Goal: Information Seeking & Learning: Learn about a topic

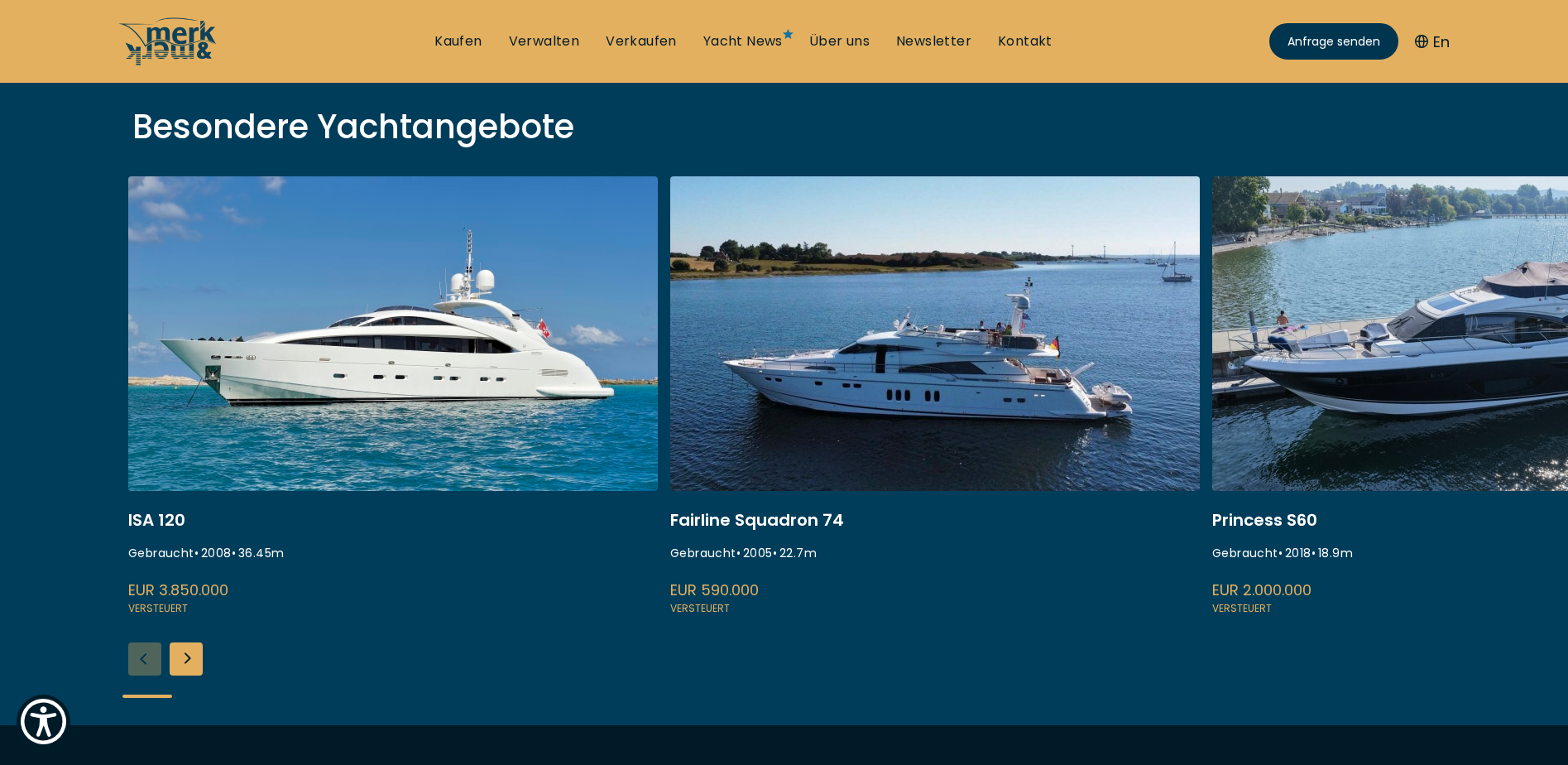
scroll to position [580, 0]
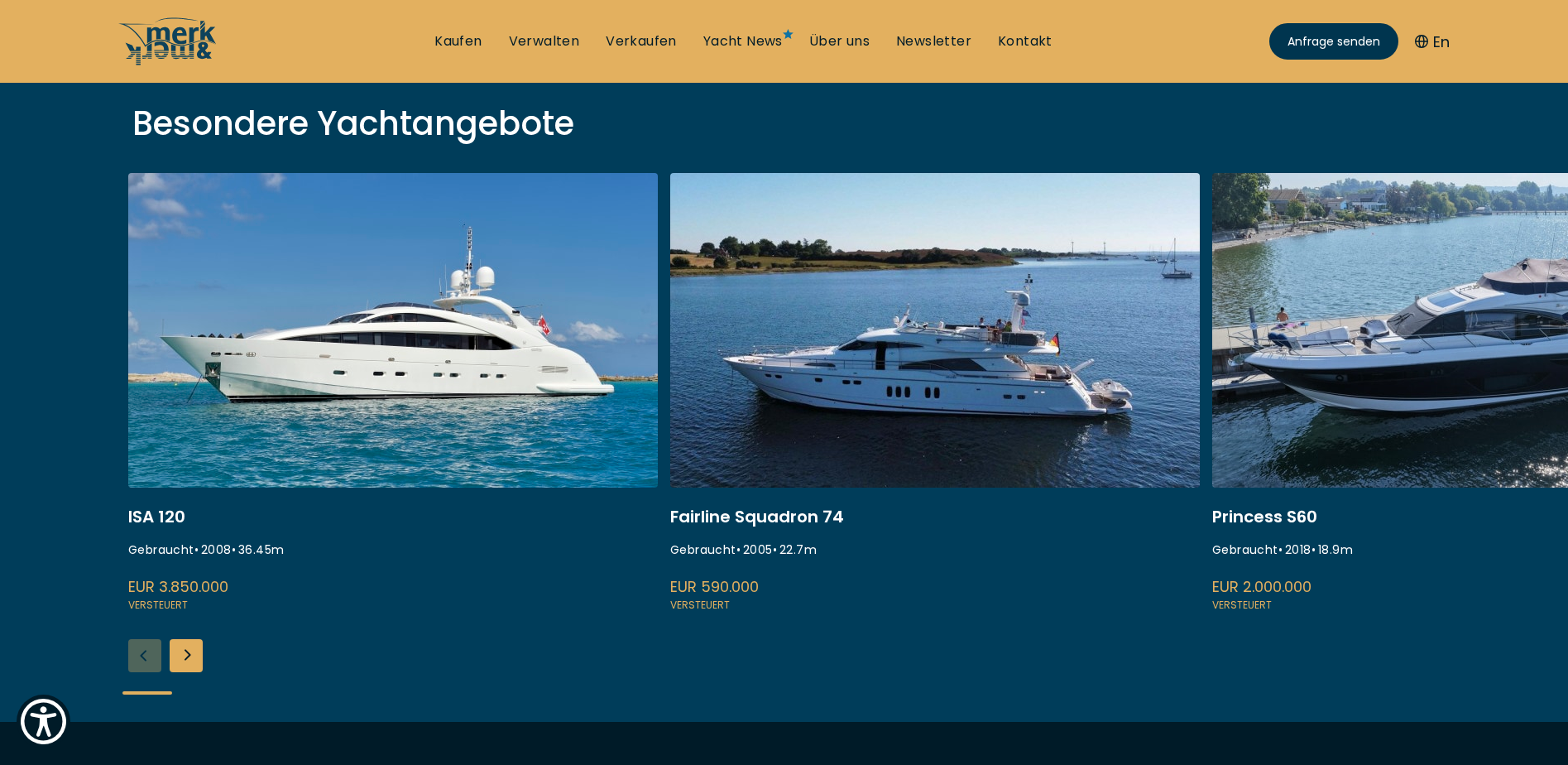
click at [922, 409] on link at bounding box center [935, 393] width 529 height 442
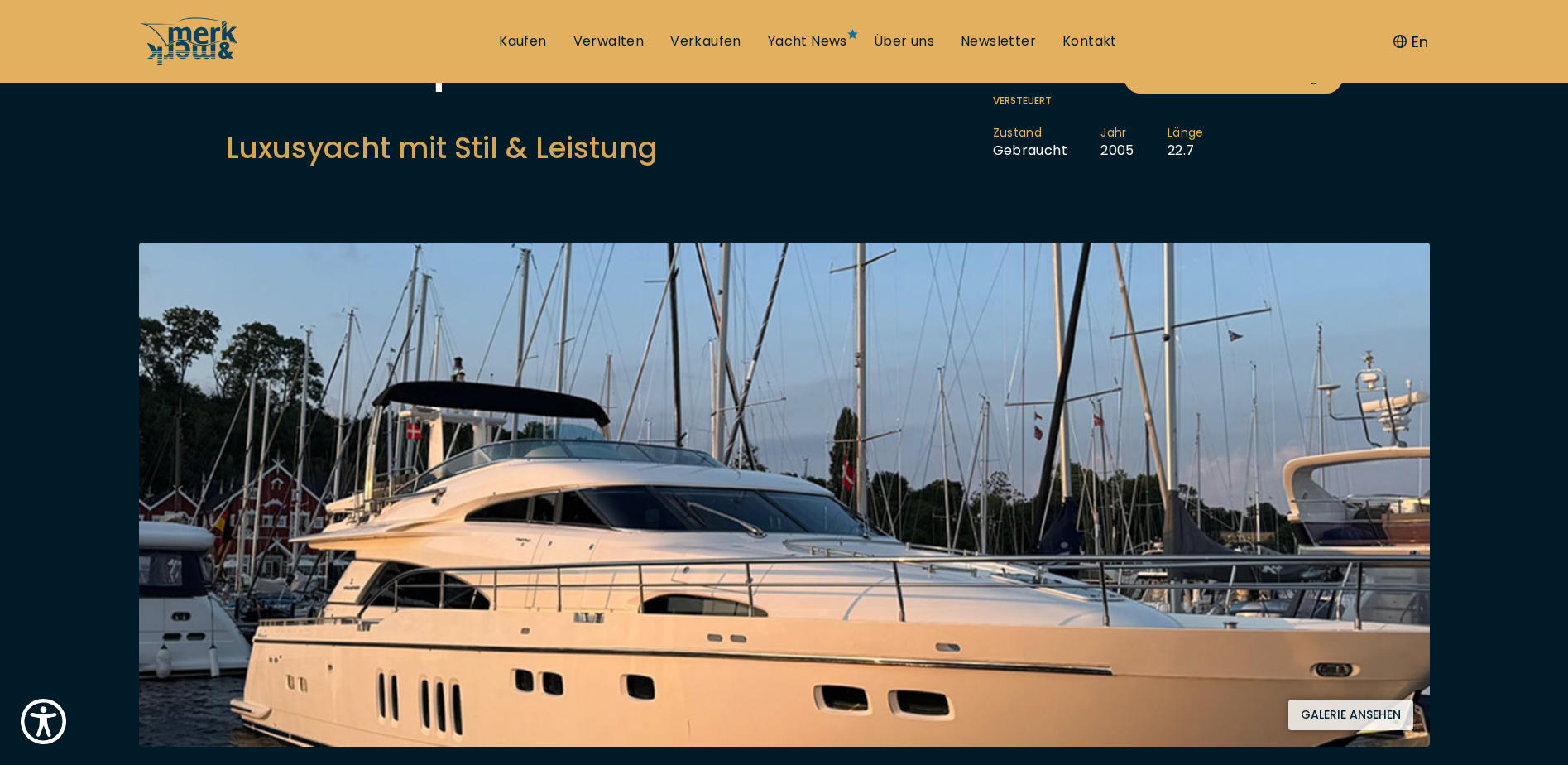
scroll to position [331, 0]
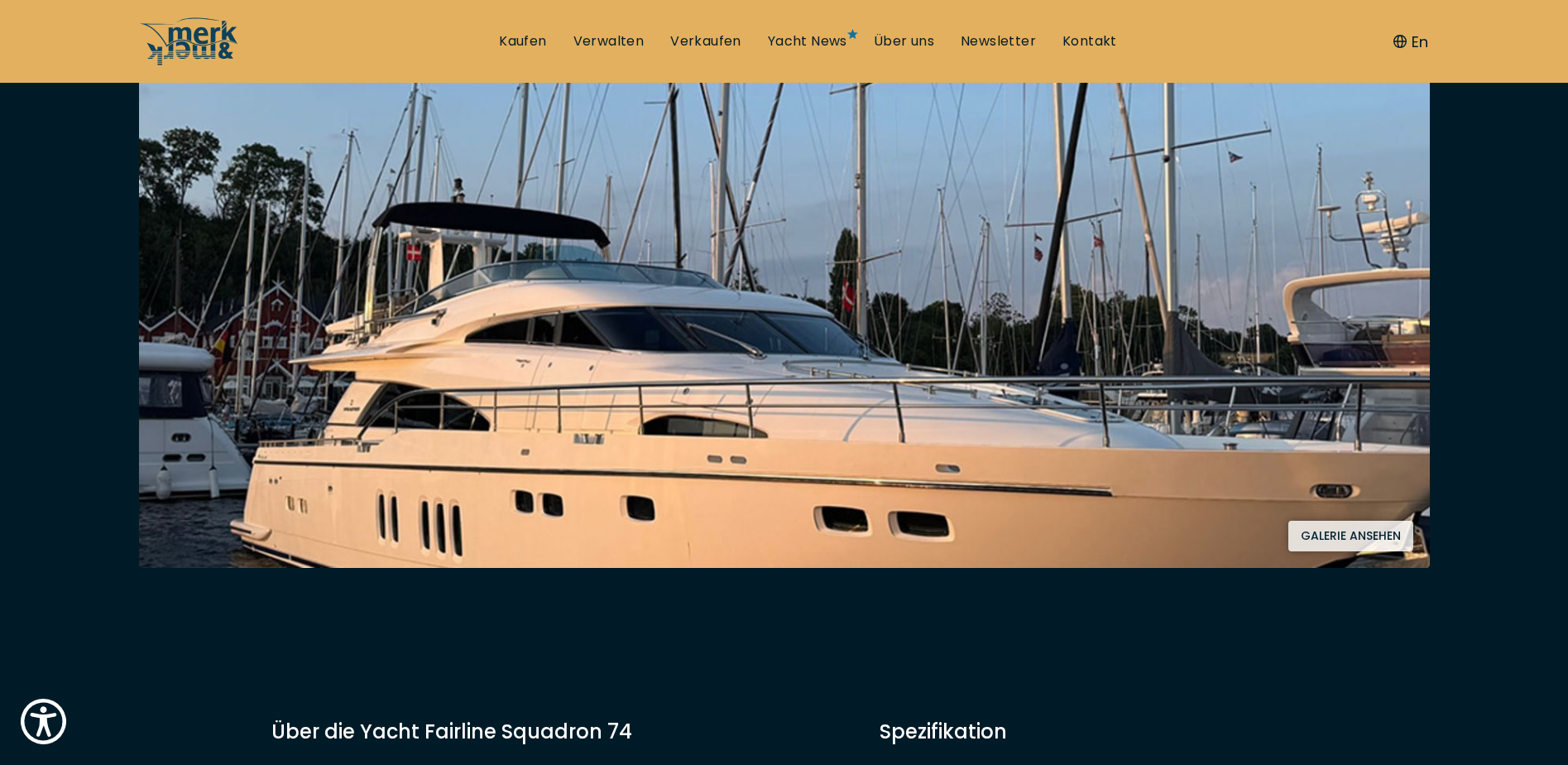
click at [1320, 539] on button "Galerie ansehen" at bounding box center [1351, 536] width 125 height 30
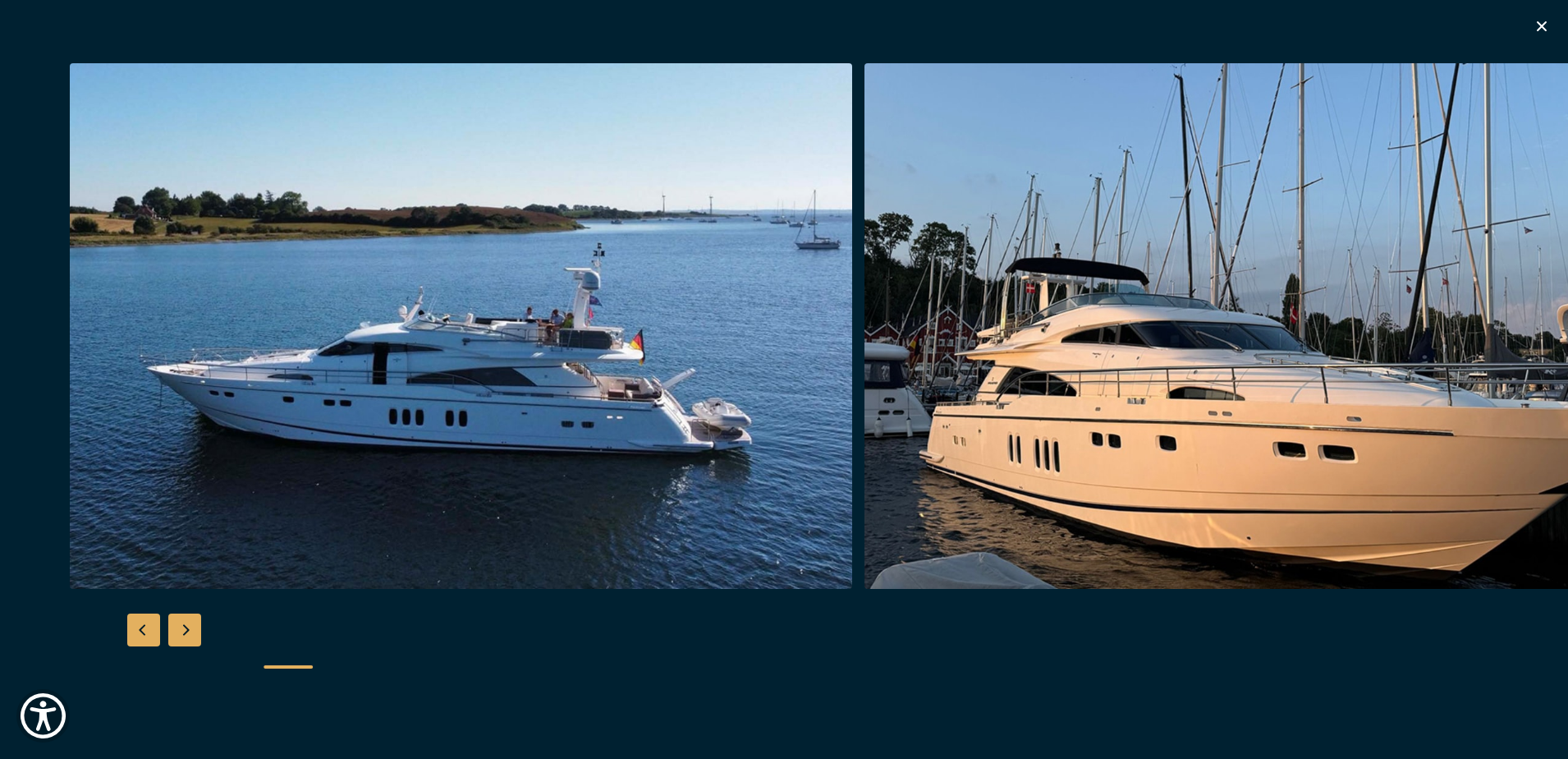
click at [865, 448] on img "button" at bounding box center [1256, 326] width 782 height 525
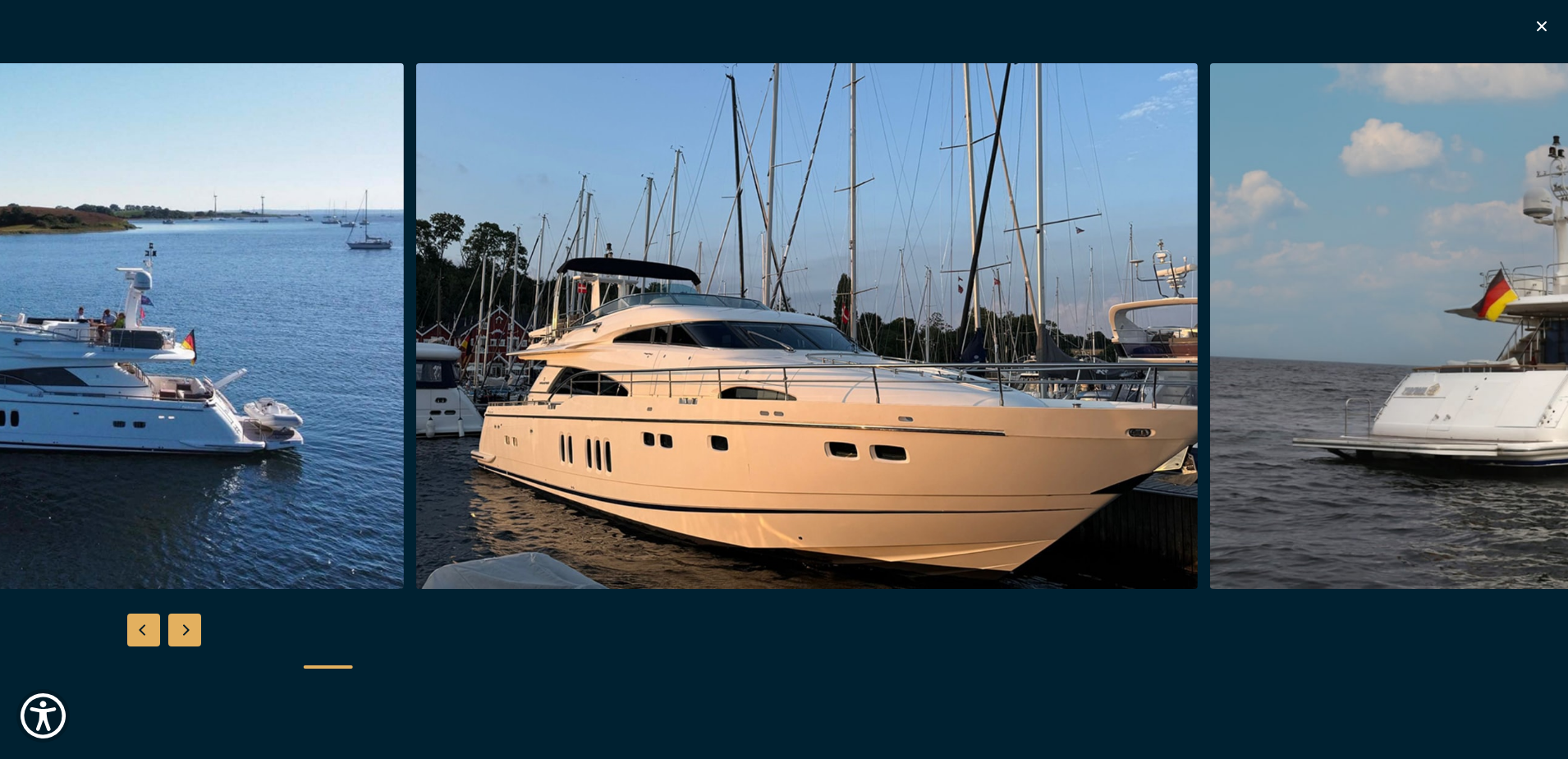
click at [734, 423] on img "button" at bounding box center [807, 326] width 782 height 525
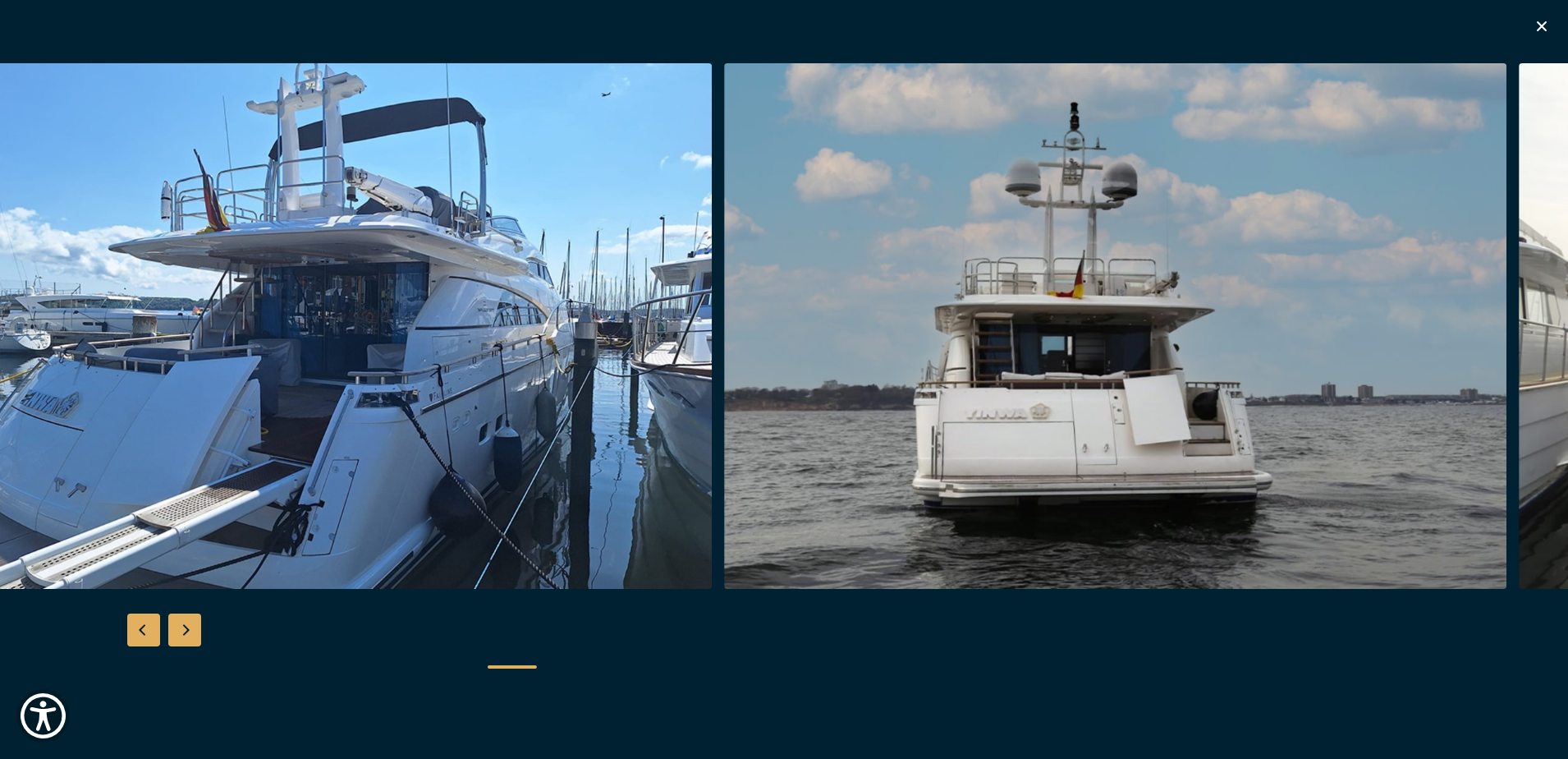
click at [866, 429] on img "button" at bounding box center [1115, 326] width 782 height 525
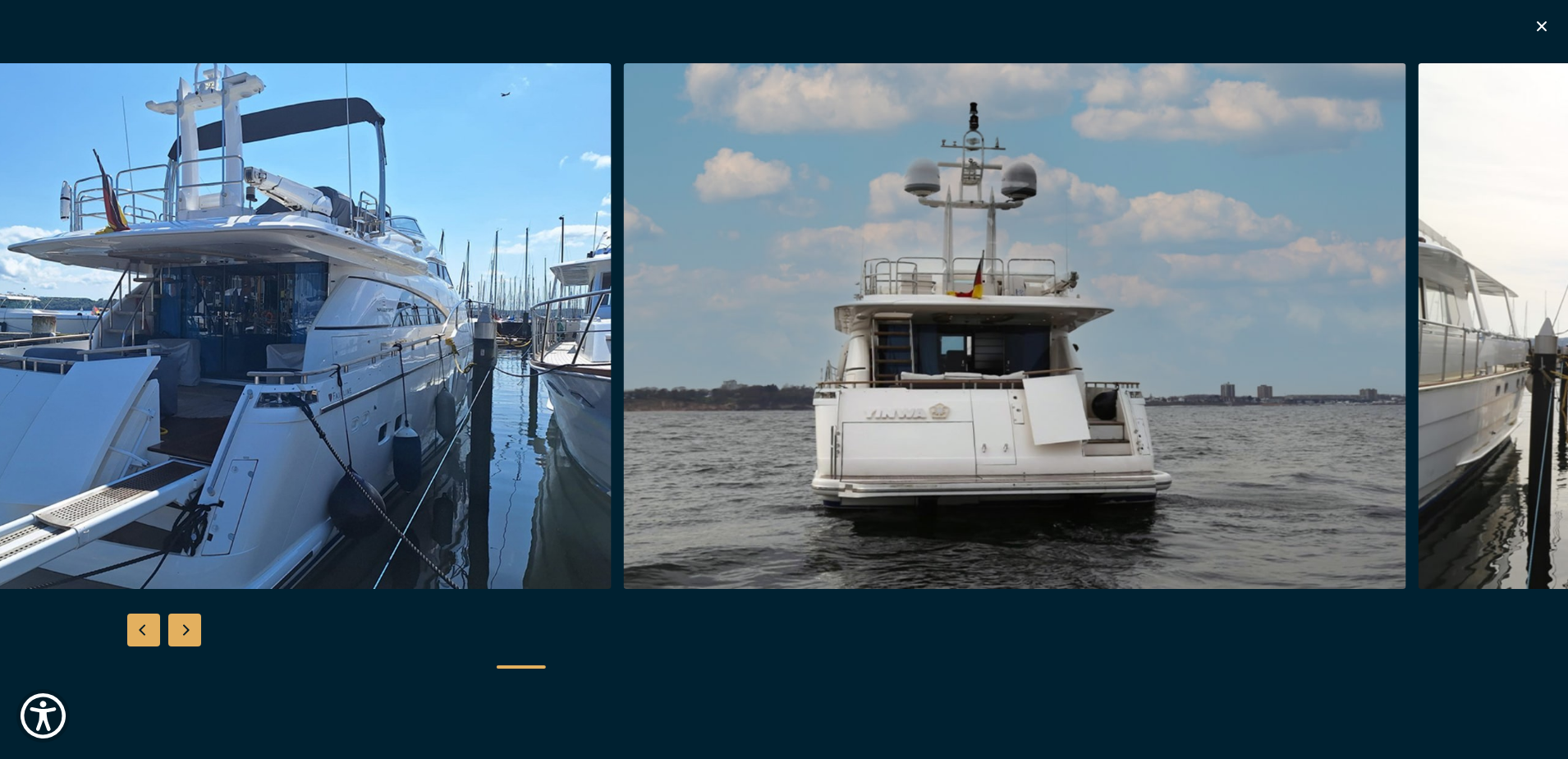
click at [738, 415] on img "button" at bounding box center [1015, 326] width 782 height 525
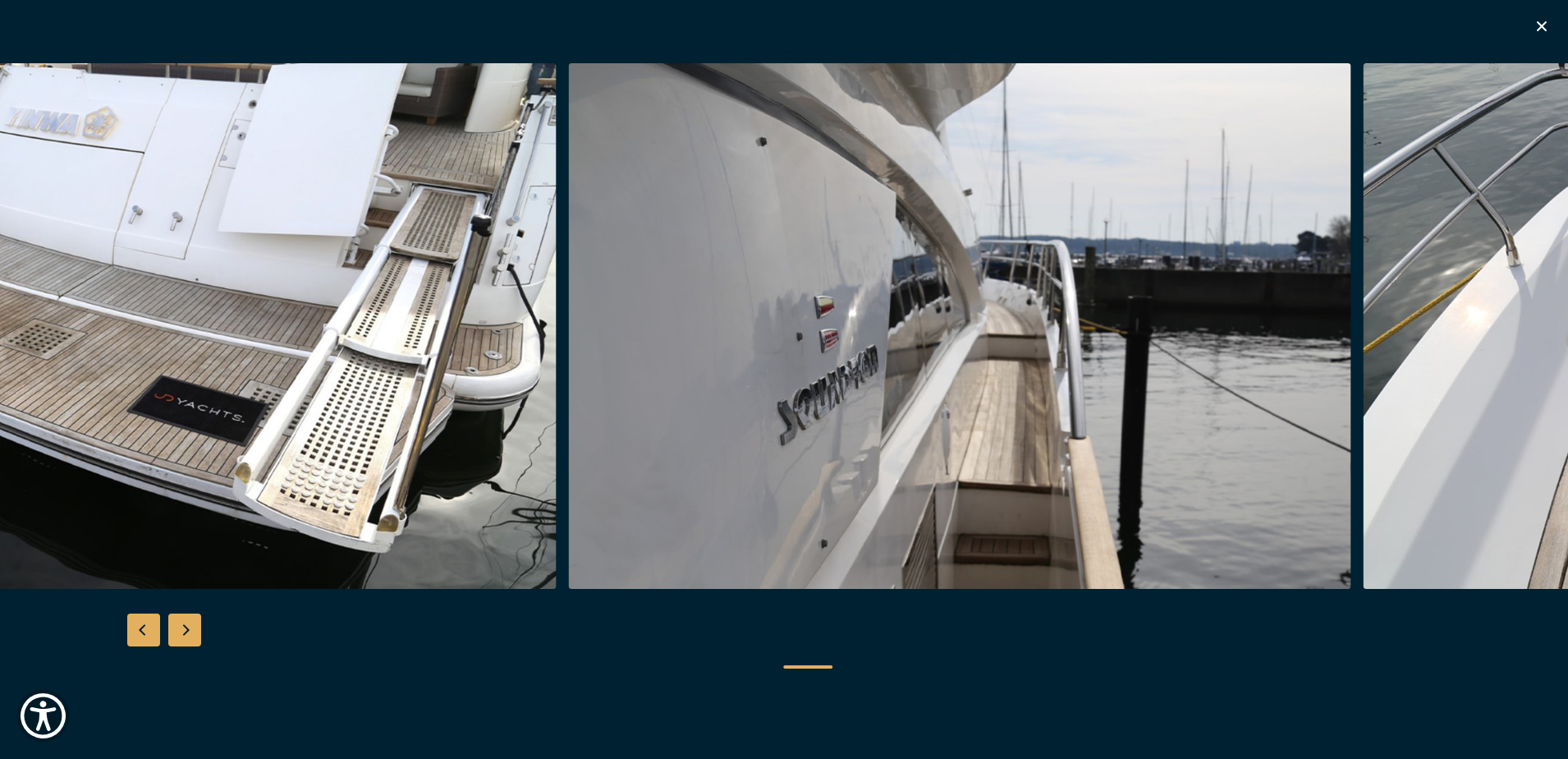
click at [656, 414] on img "button" at bounding box center [960, 326] width 782 height 525
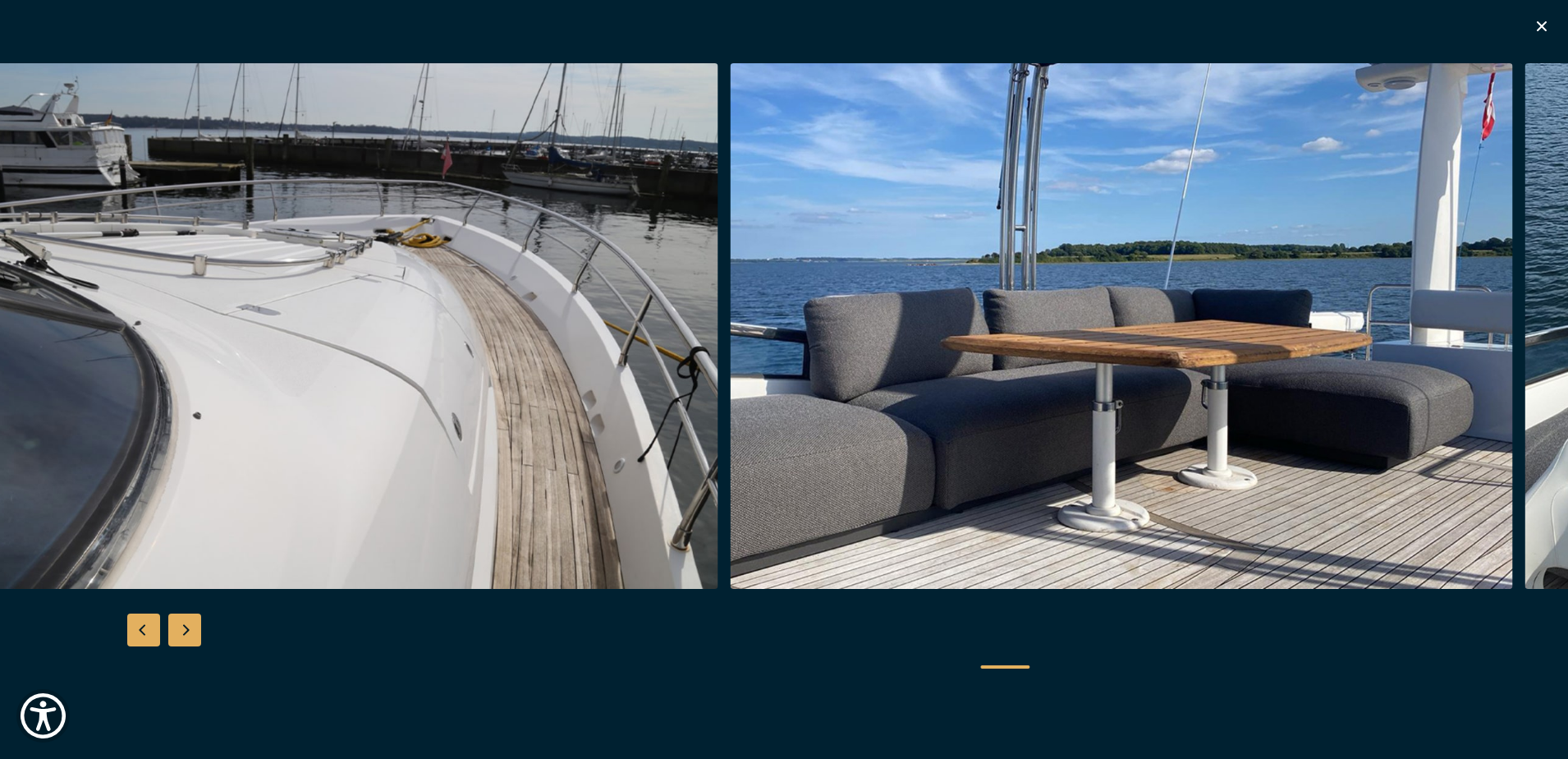
click at [592, 410] on img "button" at bounding box center [327, 326] width 782 height 525
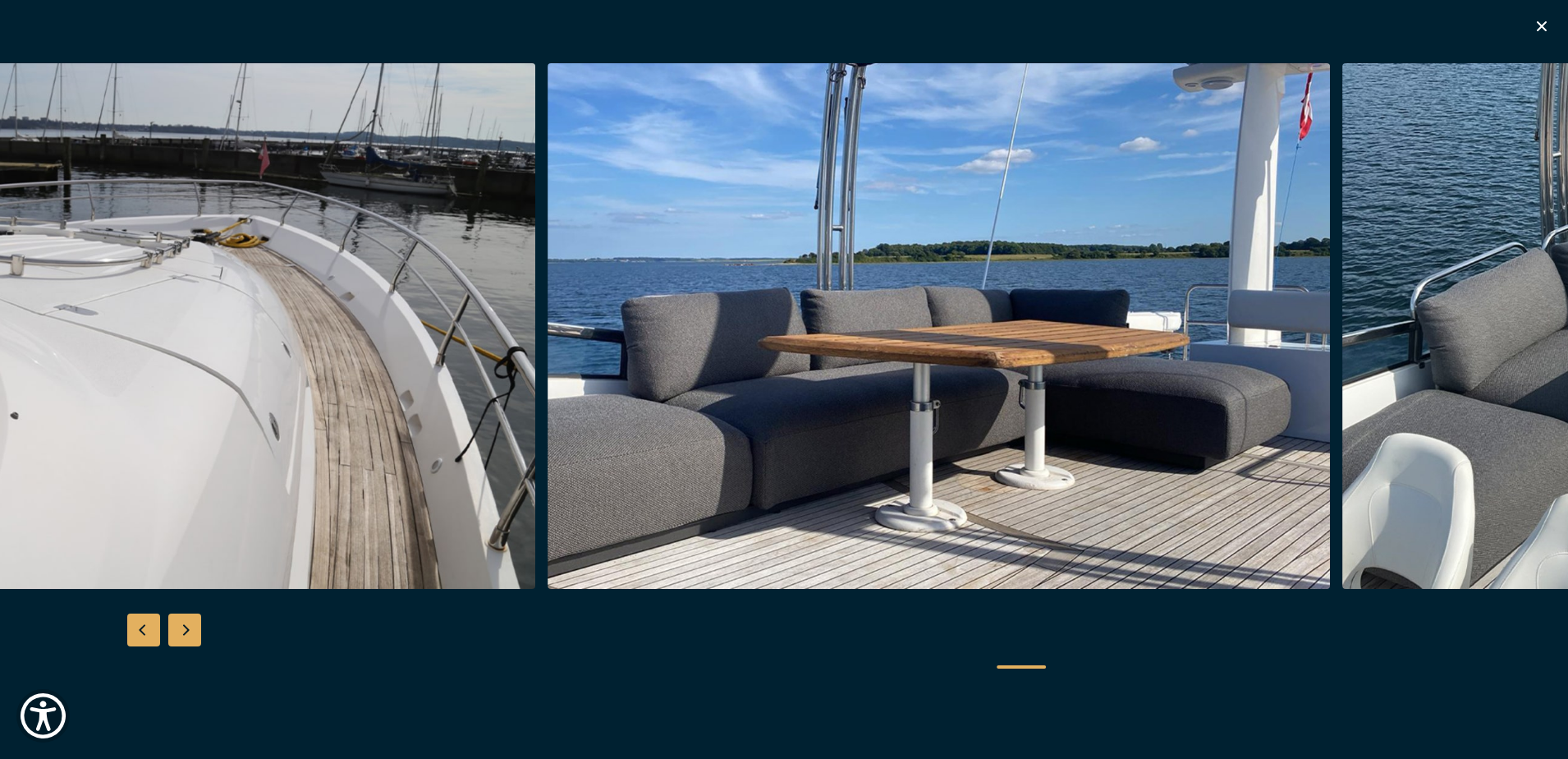
click at [643, 408] on img "button" at bounding box center [939, 326] width 782 height 525
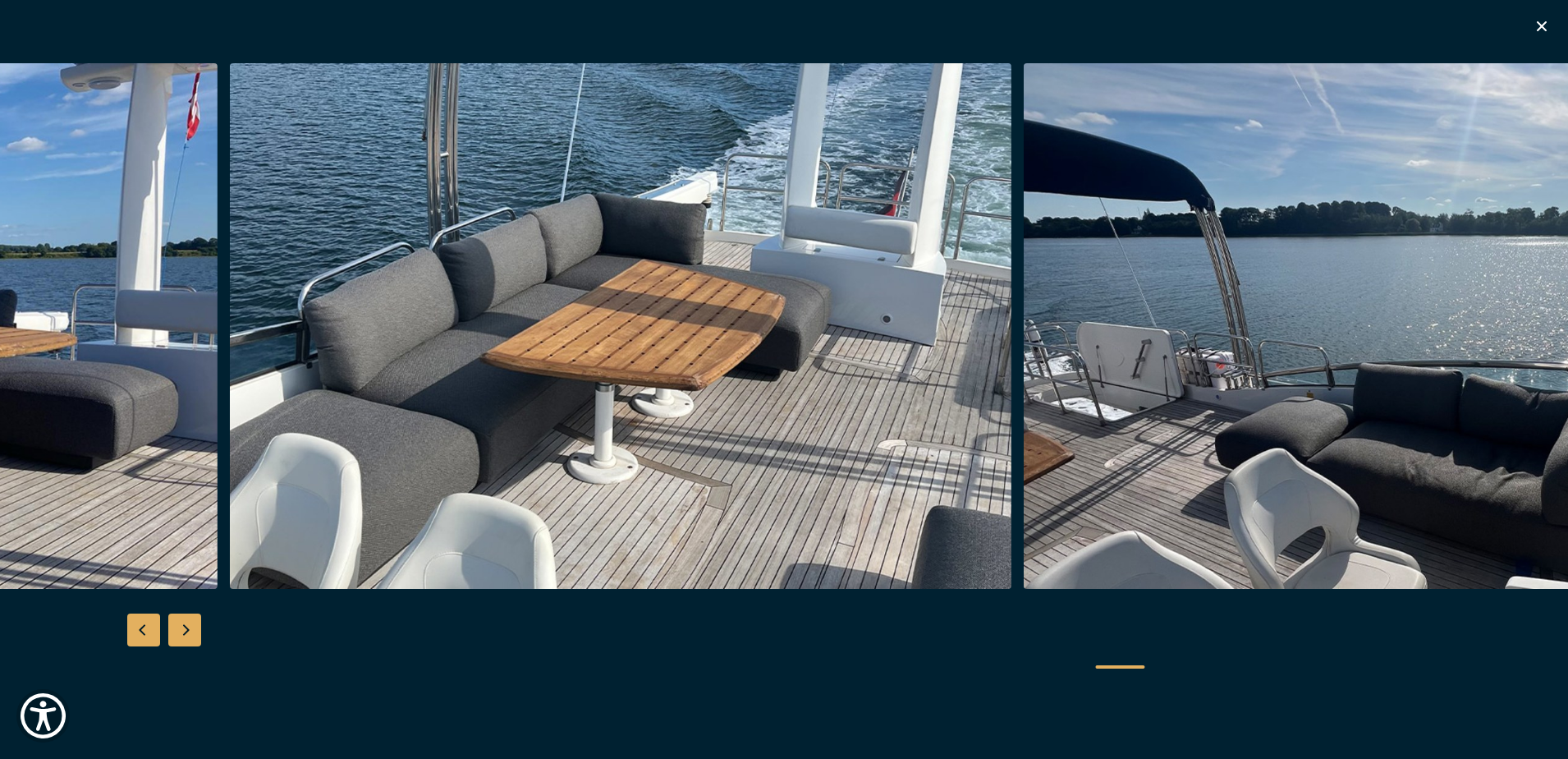
click at [538, 402] on img "button" at bounding box center [620, 326] width 782 height 525
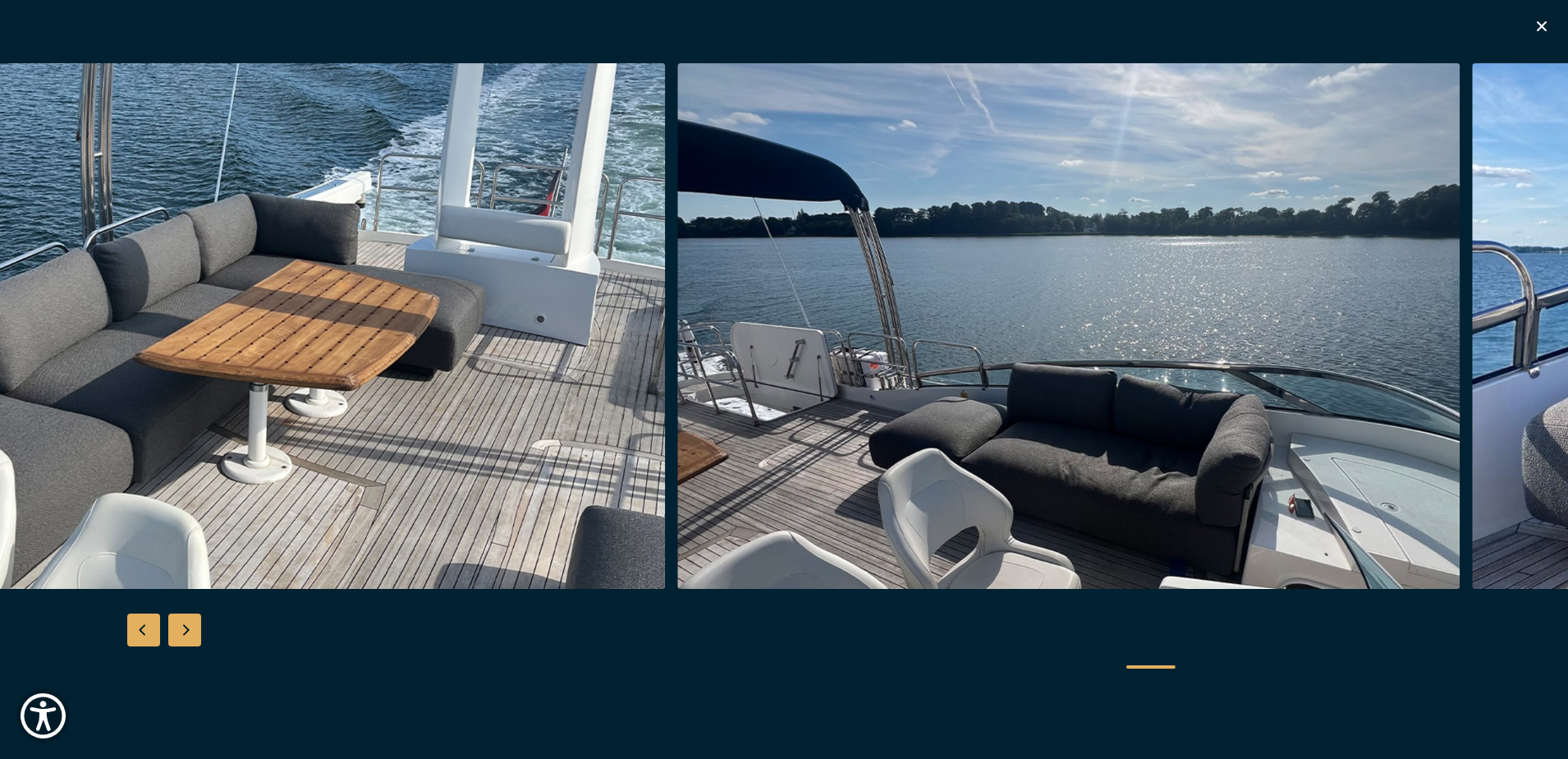
click at [722, 406] on img "button" at bounding box center [1068, 326] width 782 height 525
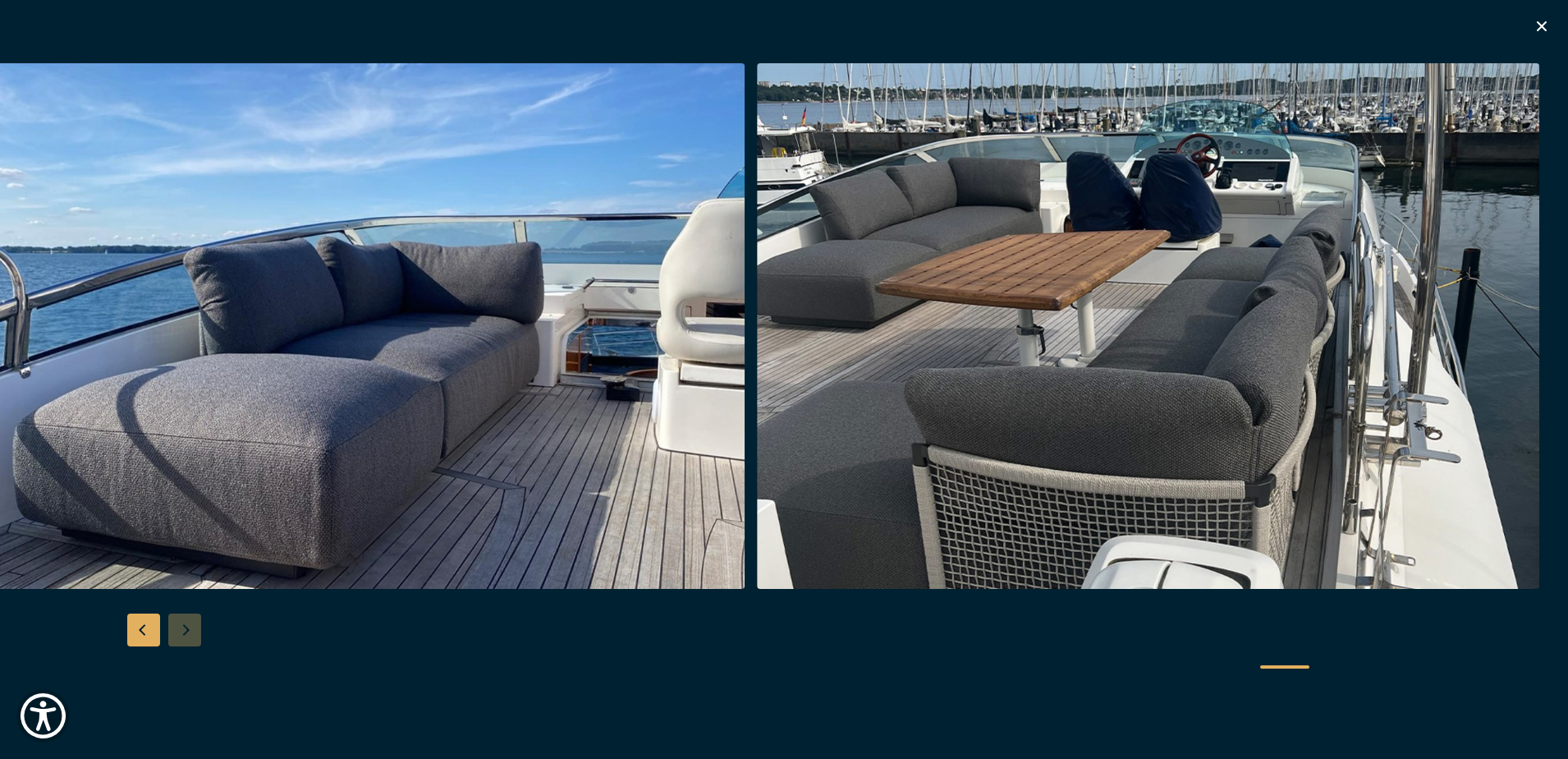
click at [1545, 19] on icon "button" at bounding box center [1542, 26] width 20 height 20
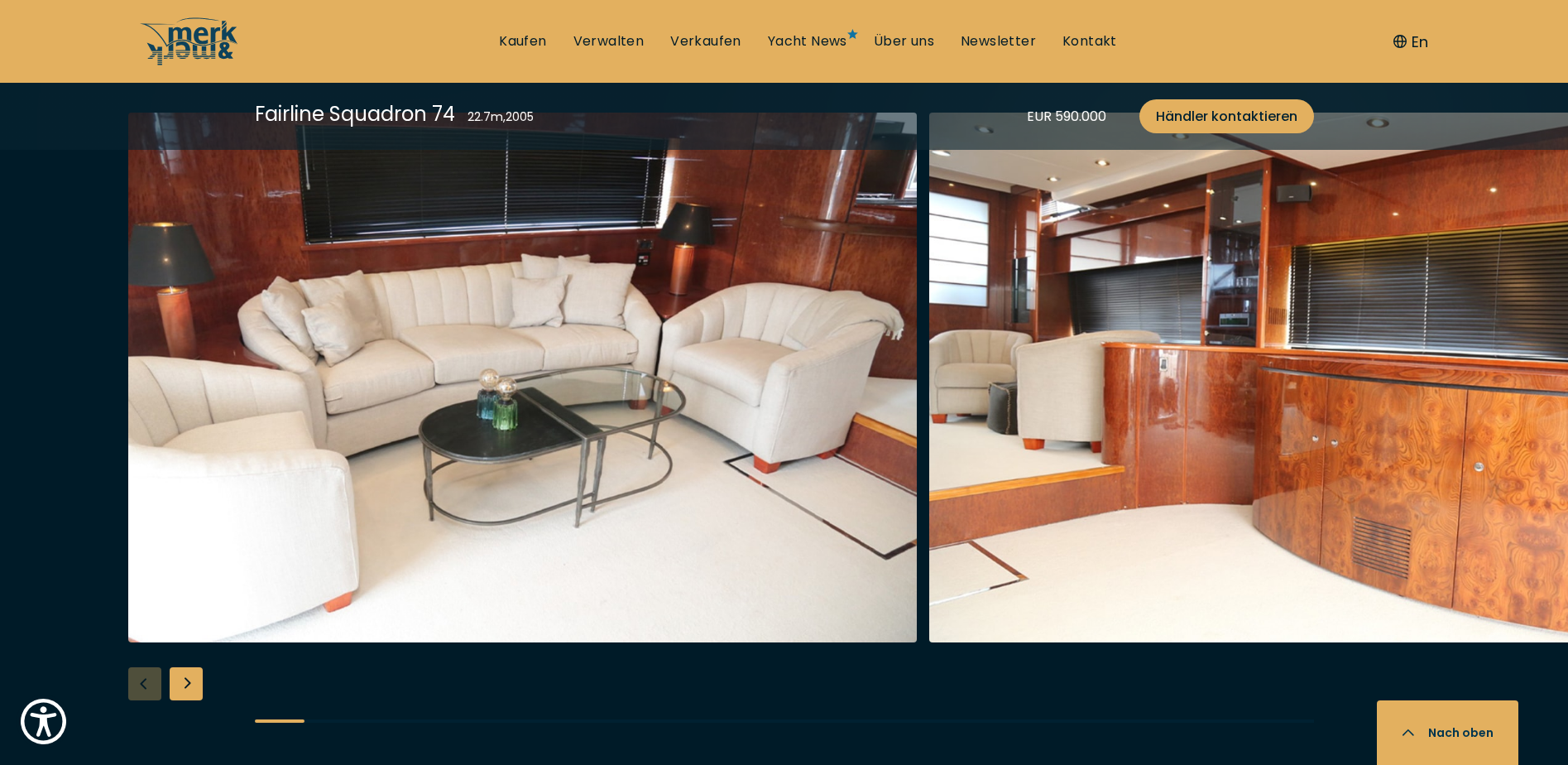
scroll to position [3146, 0]
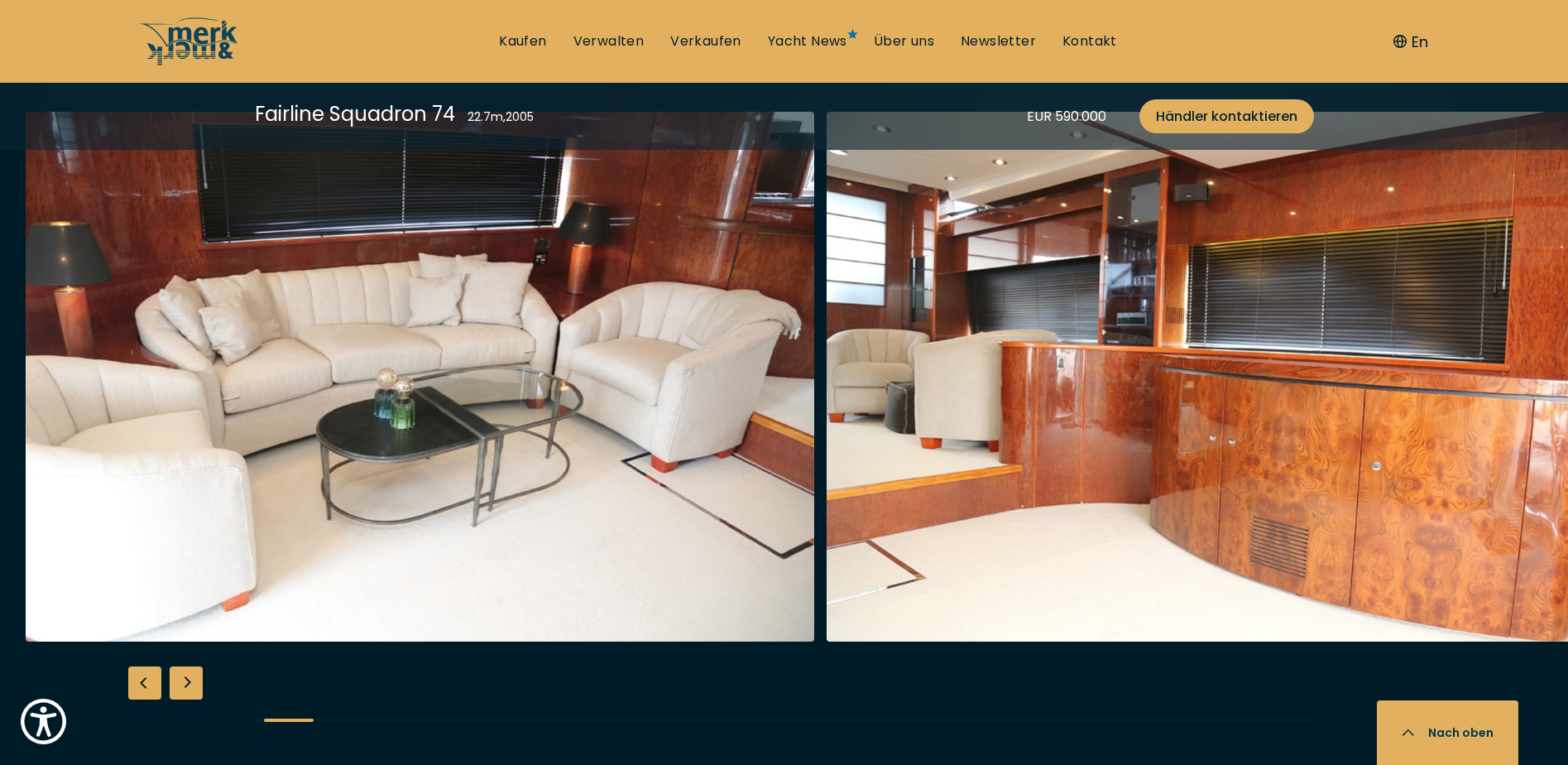
click at [629, 414] on img "button" at bounding box center [420, 376] width 788 height 530
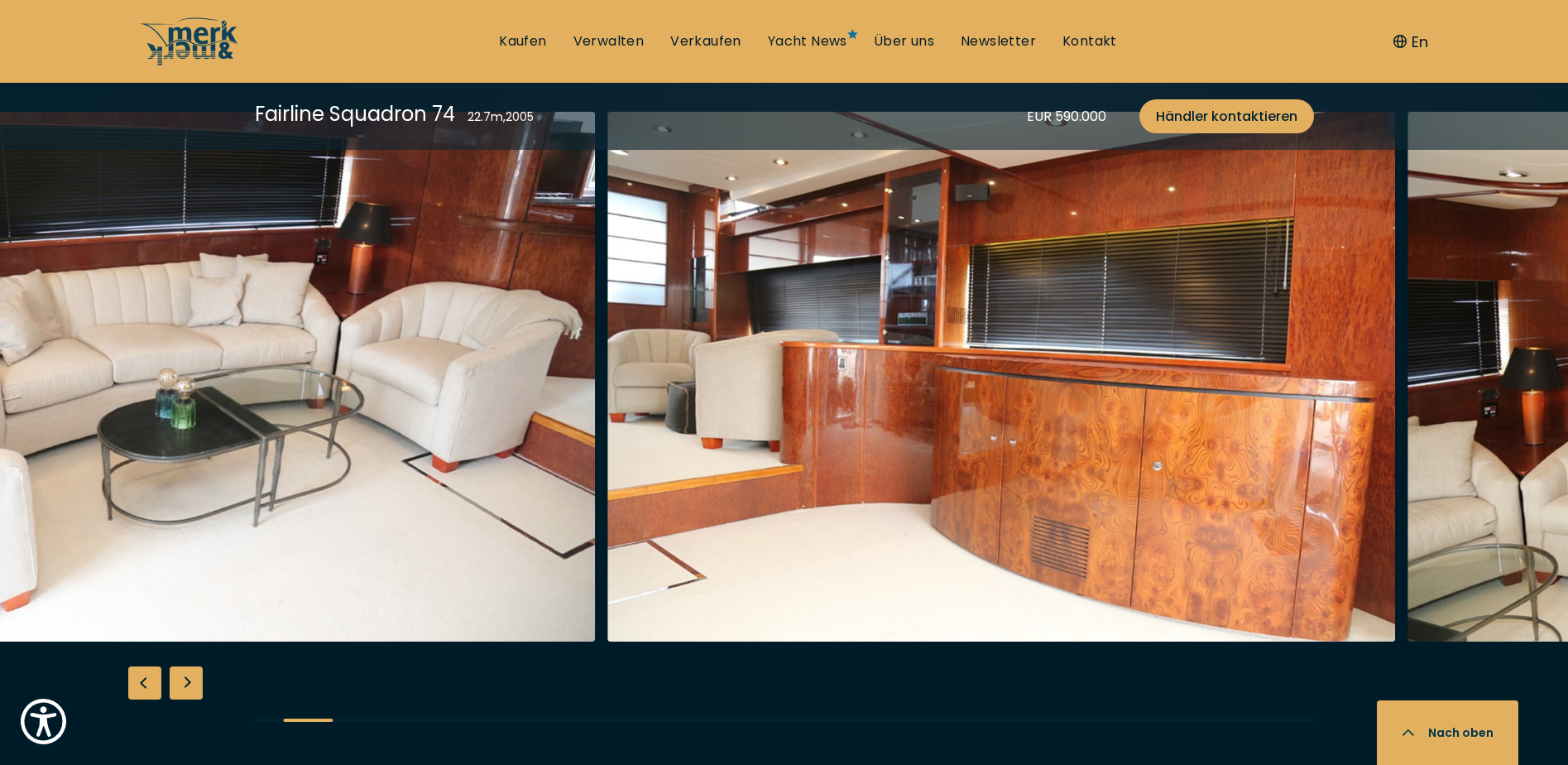
click at [742, 425] on img "button" at bounding box center [1002, 376] width 788 height 530
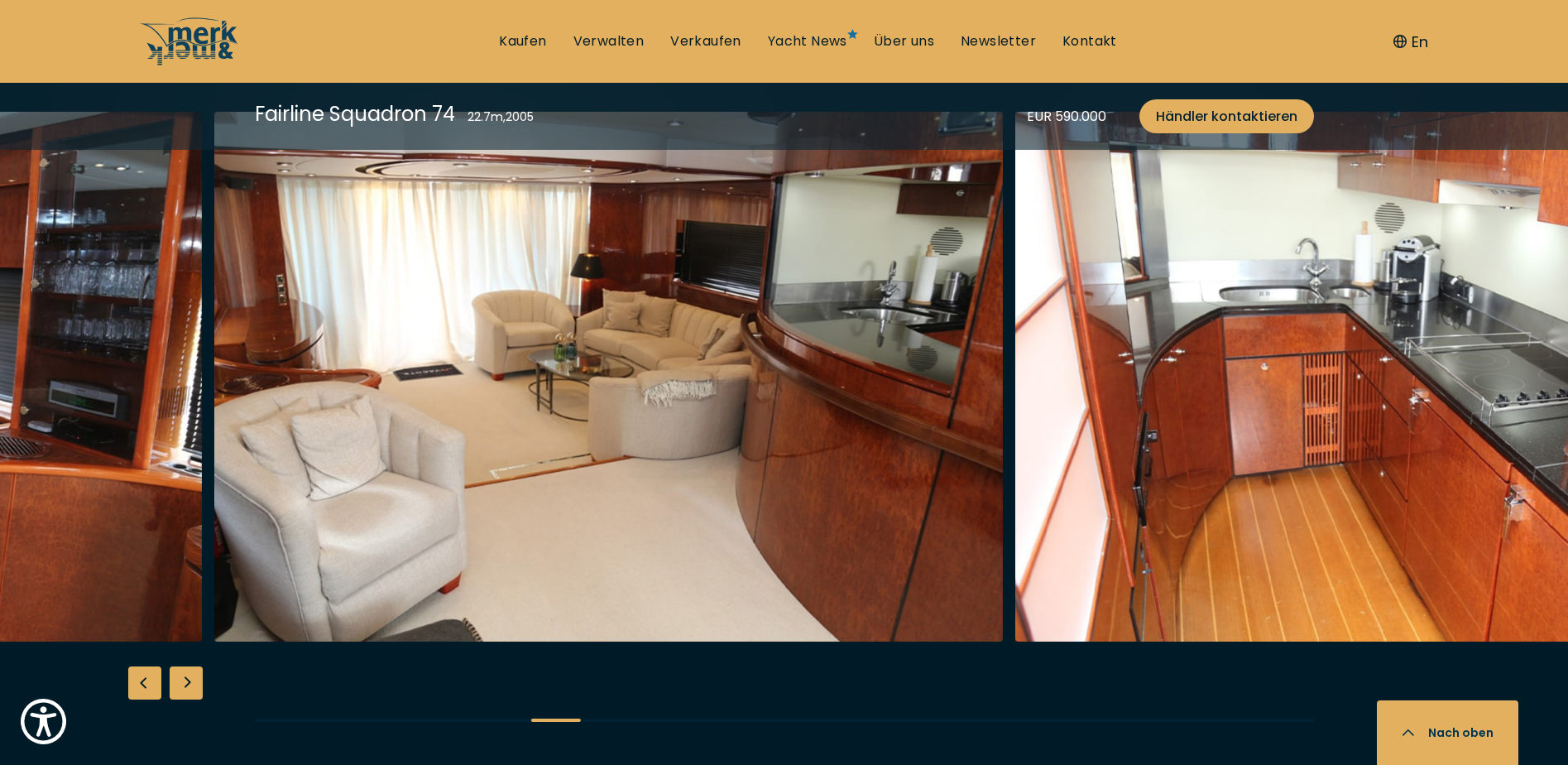
click at [648, 409] on img "button" at bounding box center [609, 376] width 788 height 530
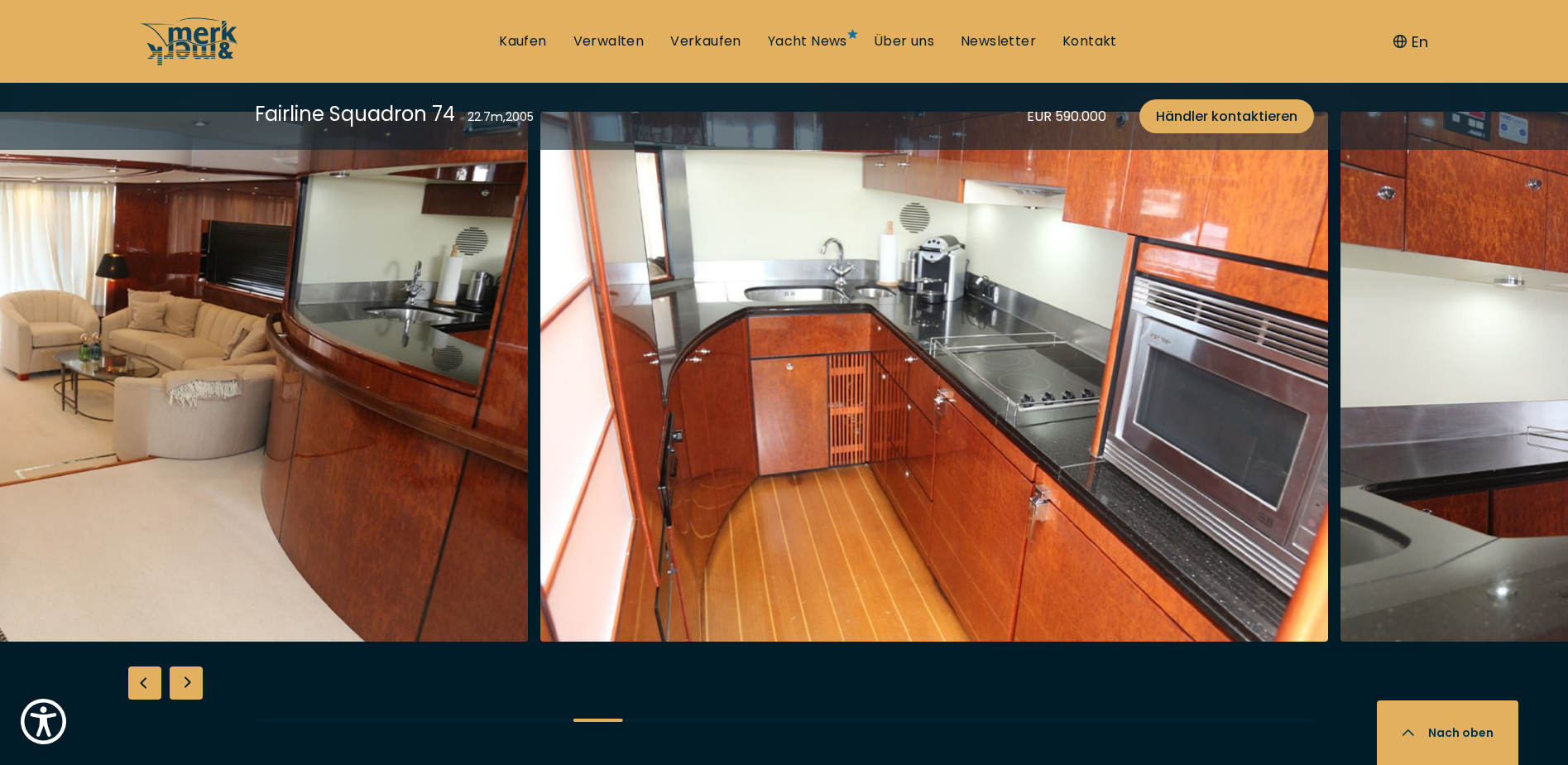
click at [608, 409] on img "button" at bounding box center [935, 376] width 788 height 530
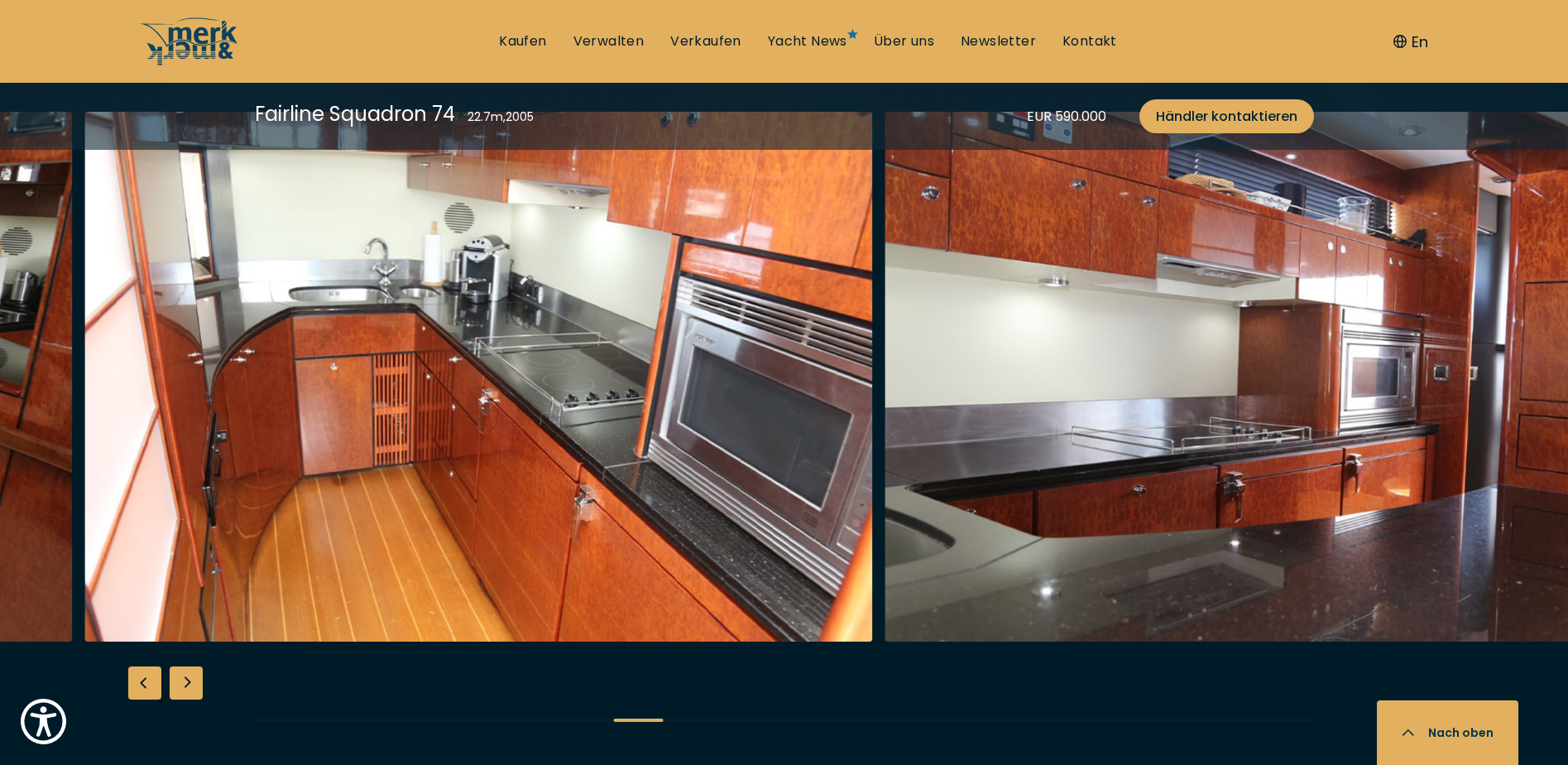
click at [524, 409] on img "button" at bounding box center [478, 376] width 788 height 530
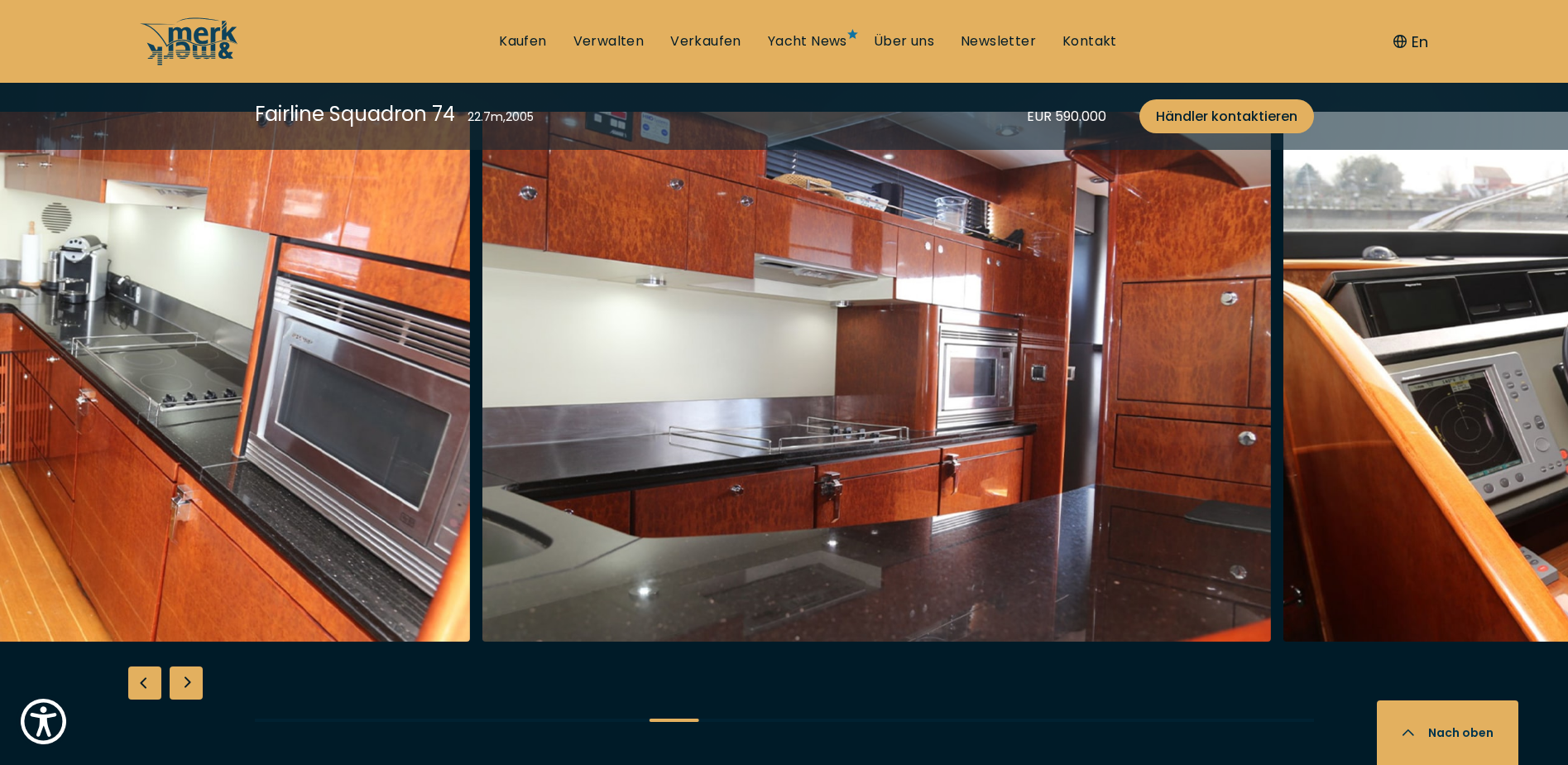
click at [753, 392] on img "button" at bounding box center [876, 376] width 788 height 530
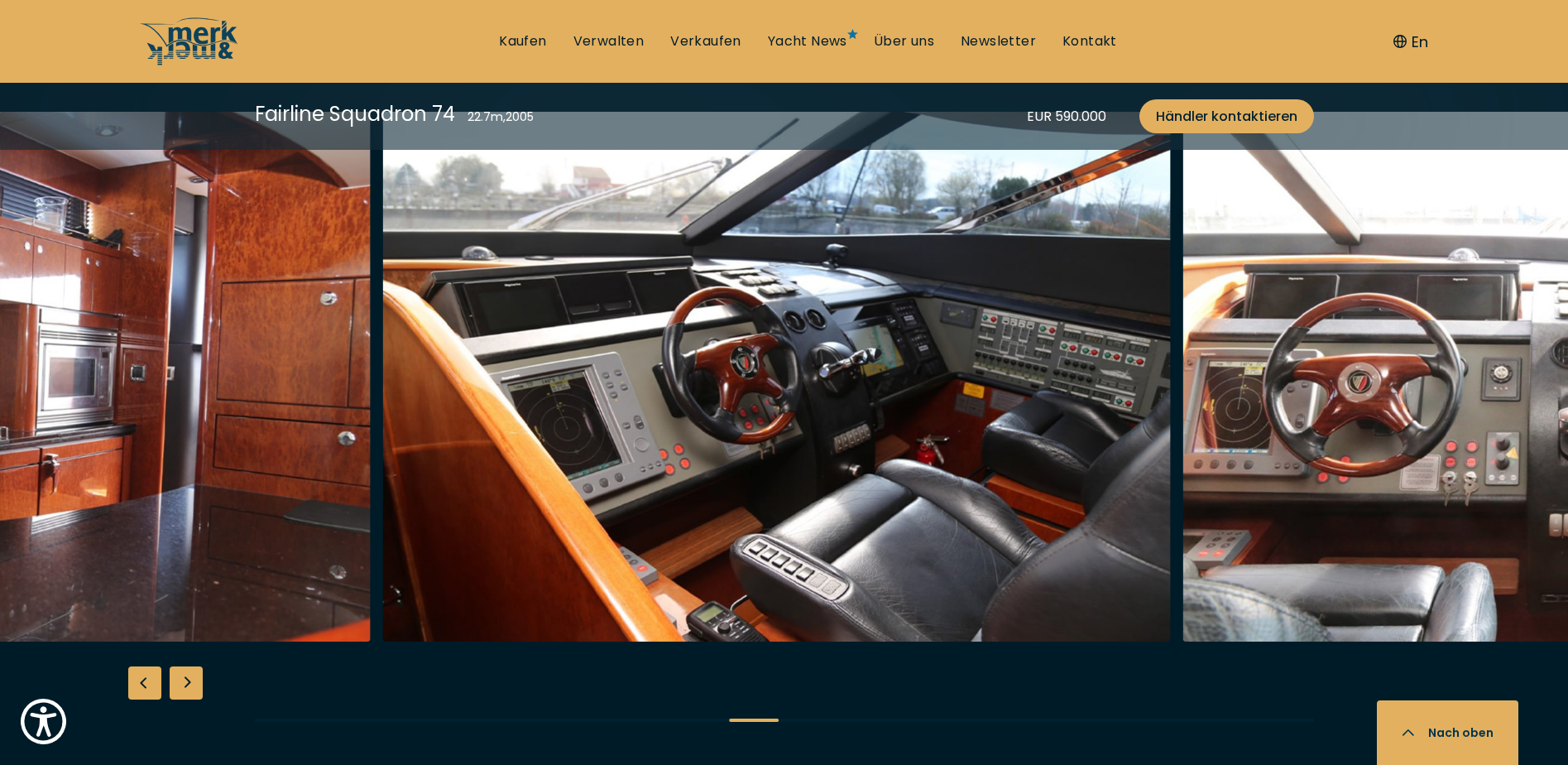
click at [708, 403] on img "button" at bounding box center [777, 376] width 788 height 530
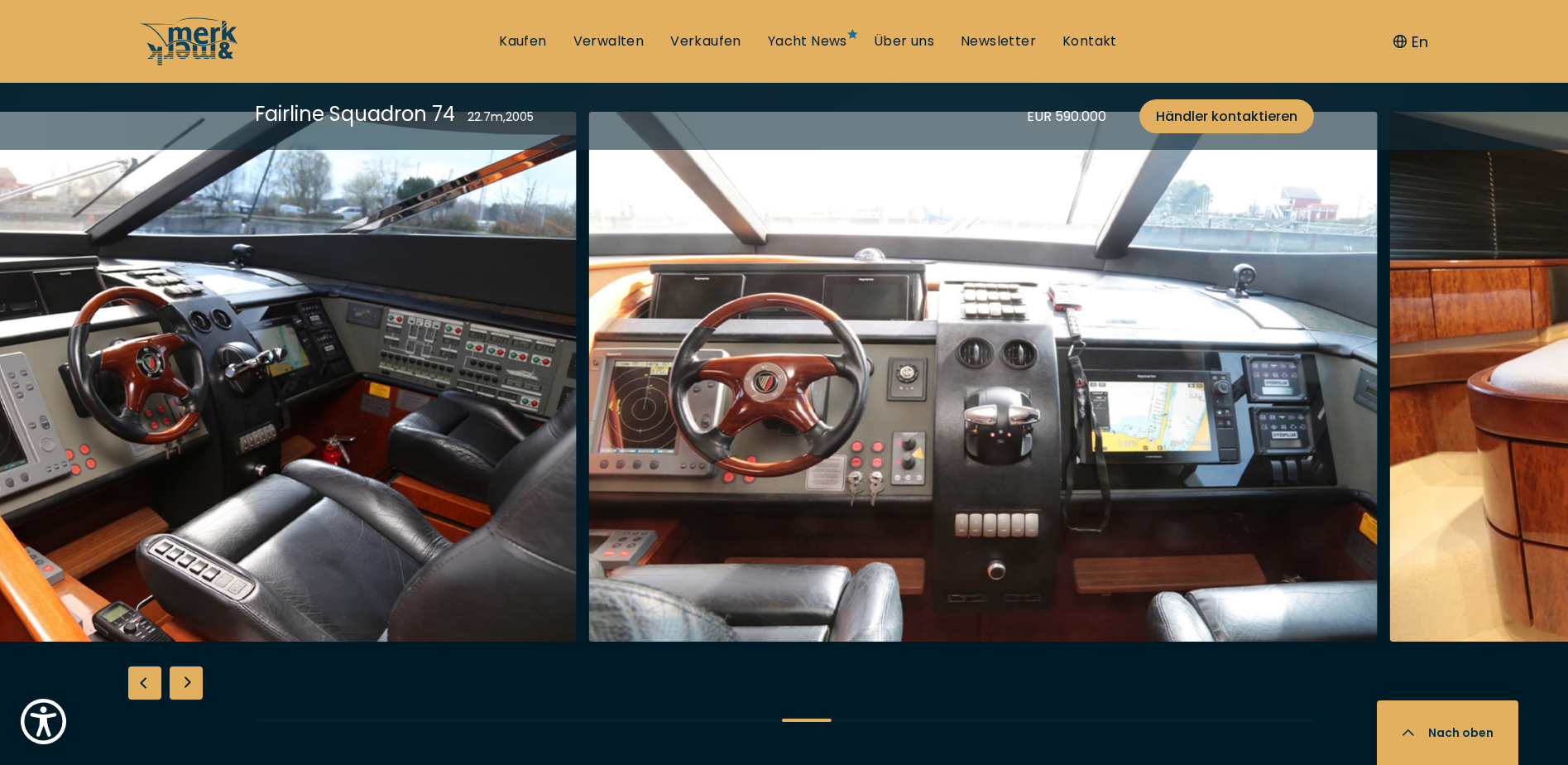
click at [818, 378] on img "button" at bounding box center [983, 376] width 788 height 530
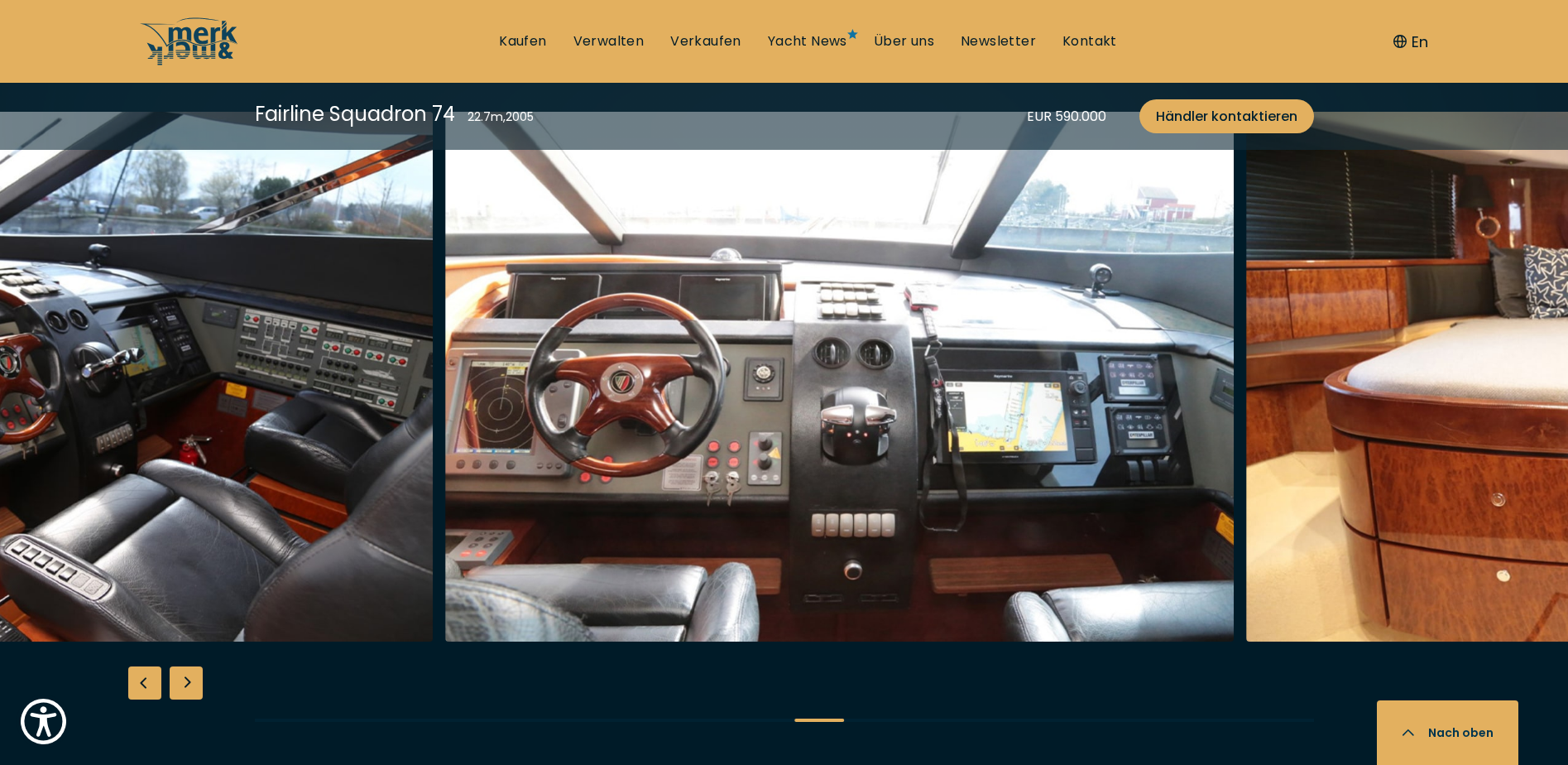
click at [586, 409] on img "button" at bounding box center [840, 376] width 788 height 530
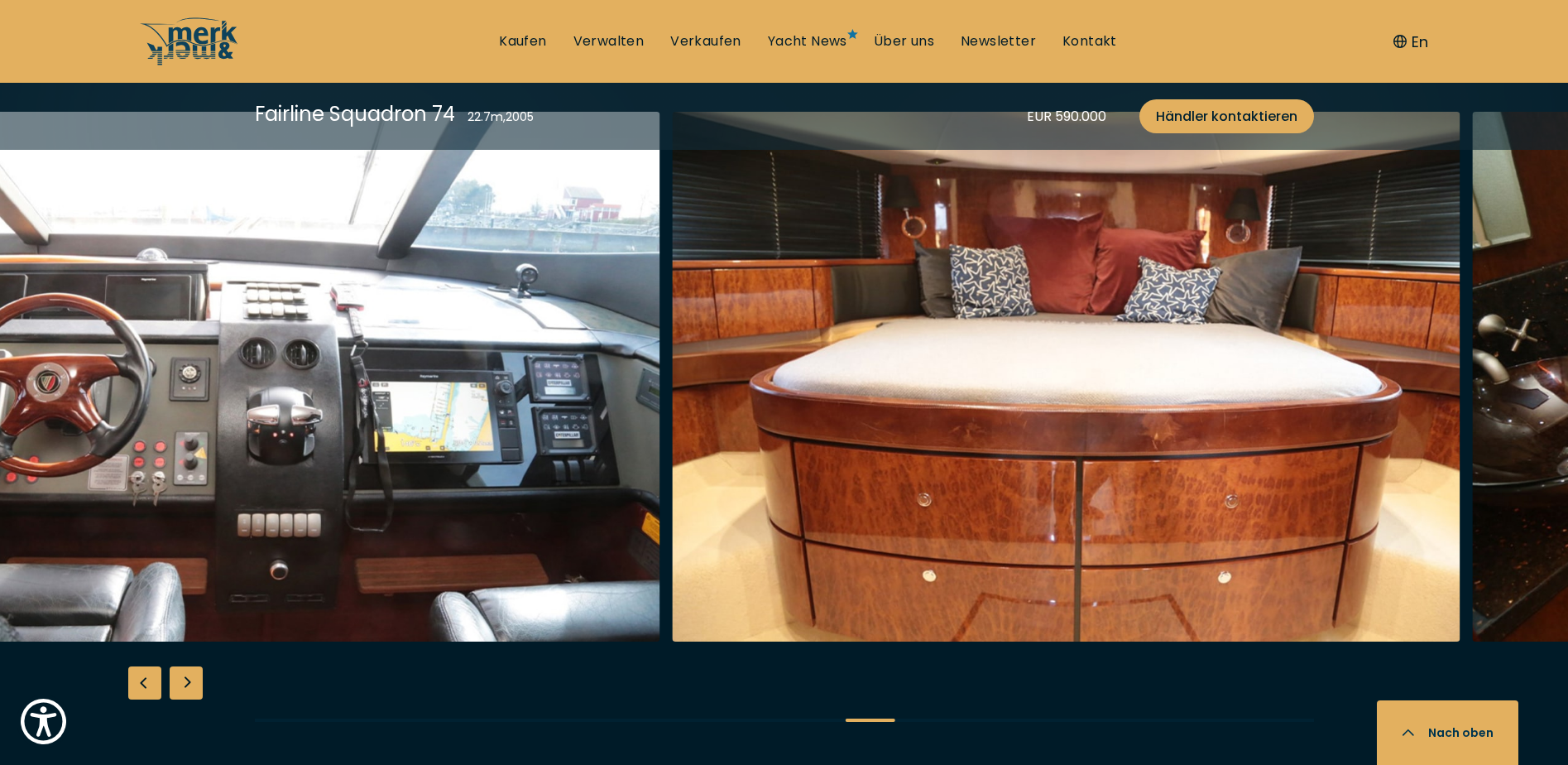
click at [672, 429] on img "button" at bounding box center [1066, 376] width 788 height 530
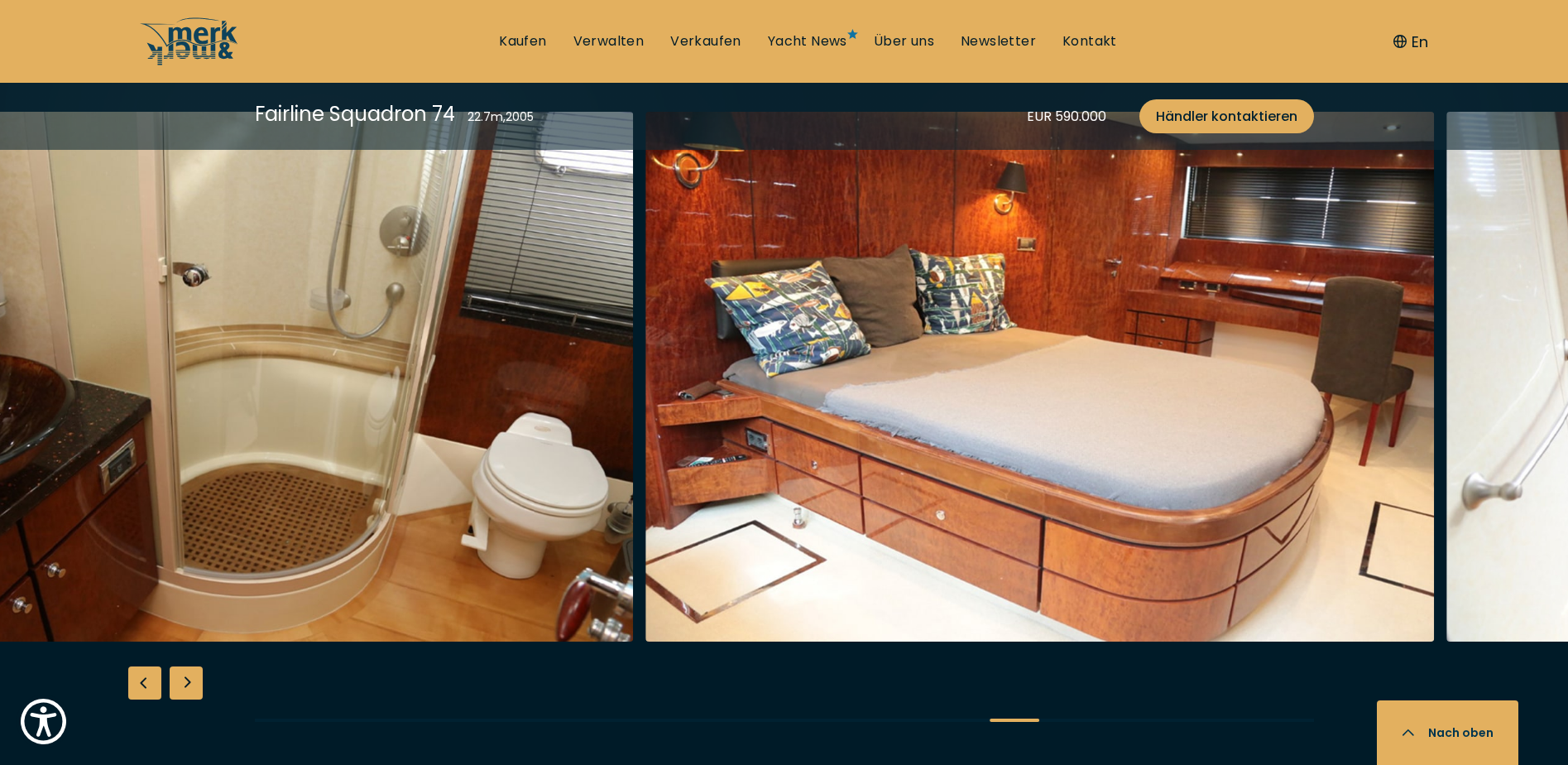
click at [715, 421] on img "button" at bounding box center [1040, 376] width 788 height 530
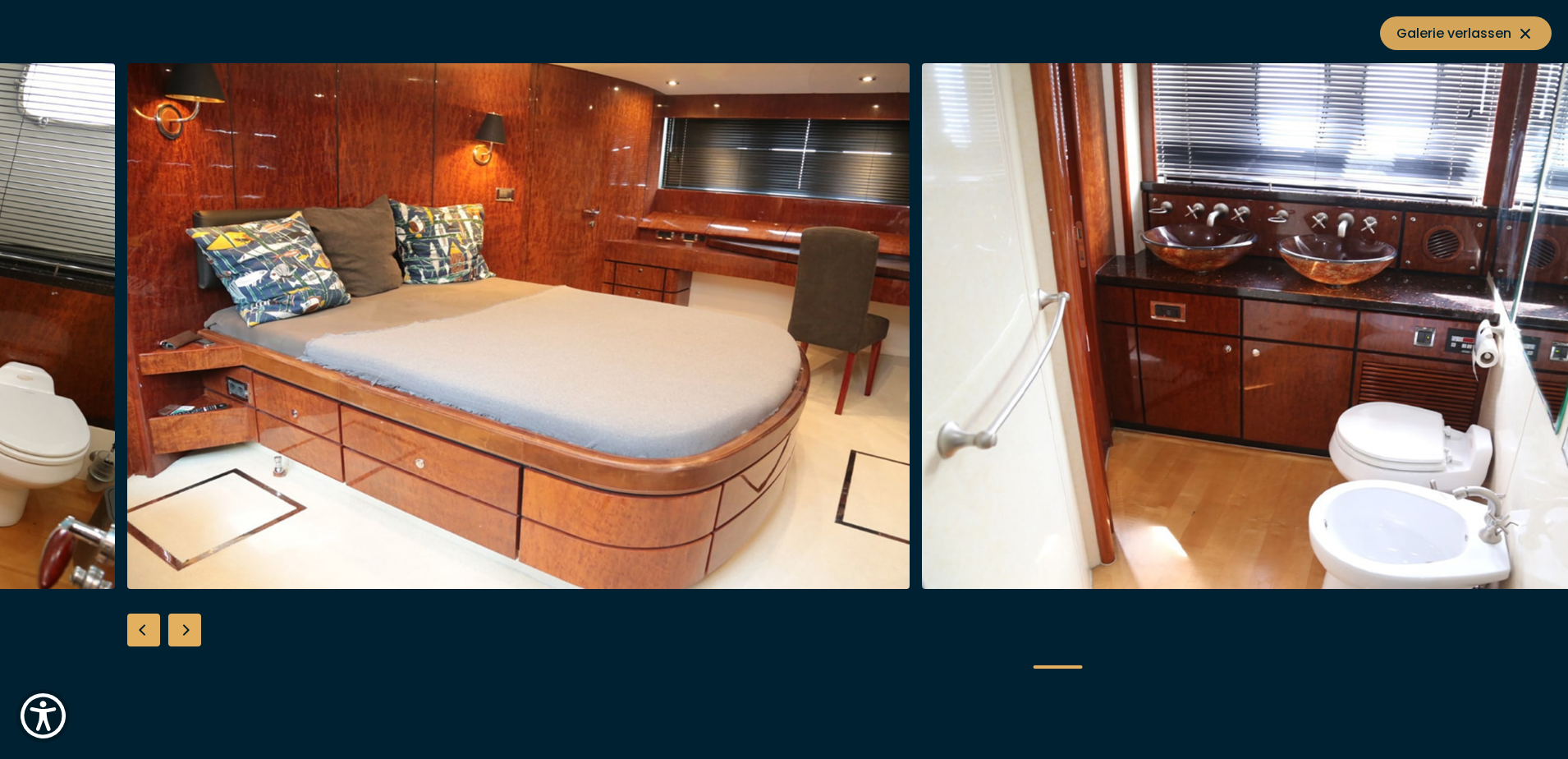
click at [1530, 38] on icon at bounding box center [1526, 34] width 10 height 10
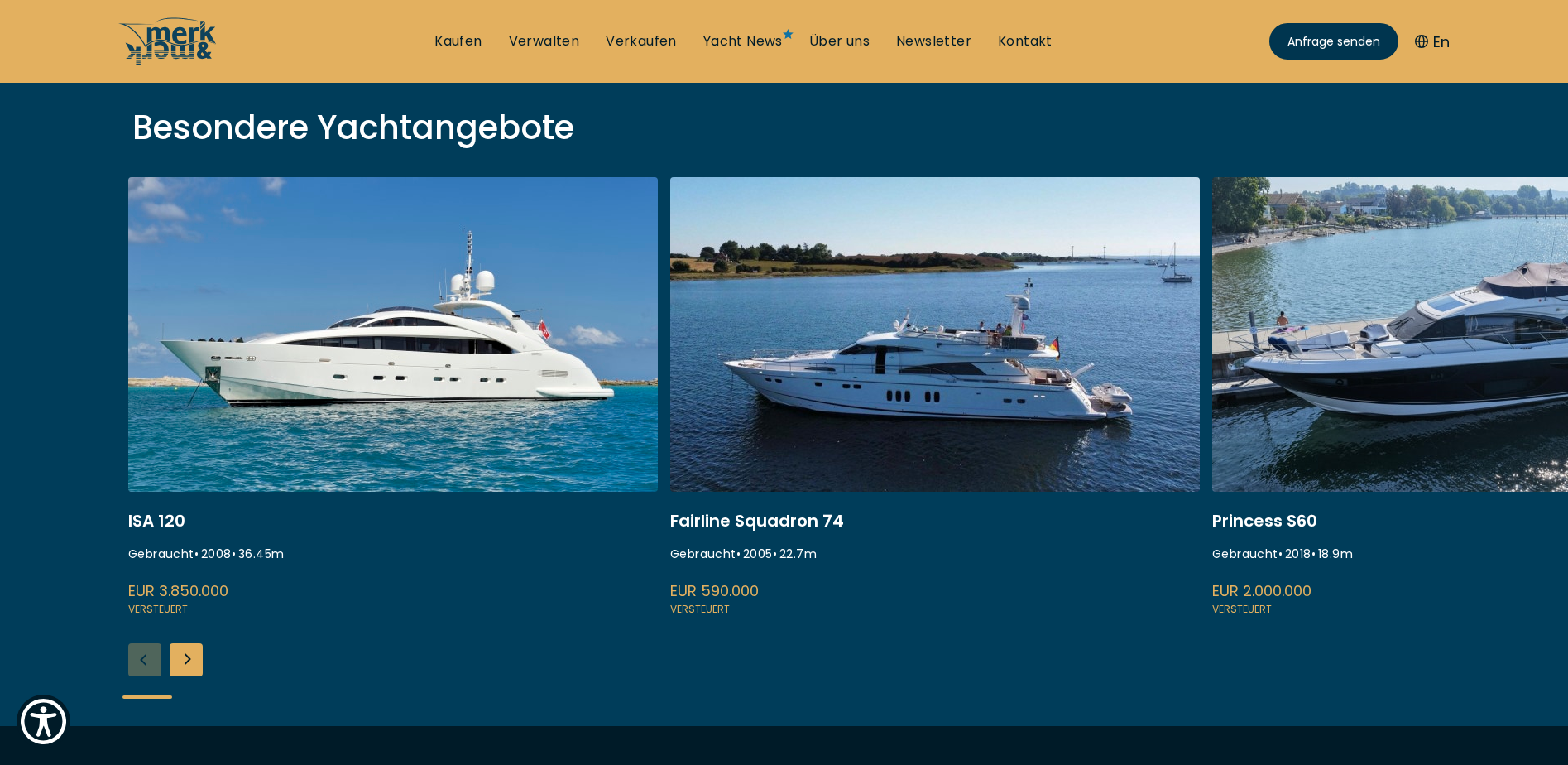
scroll to position [580, 0]
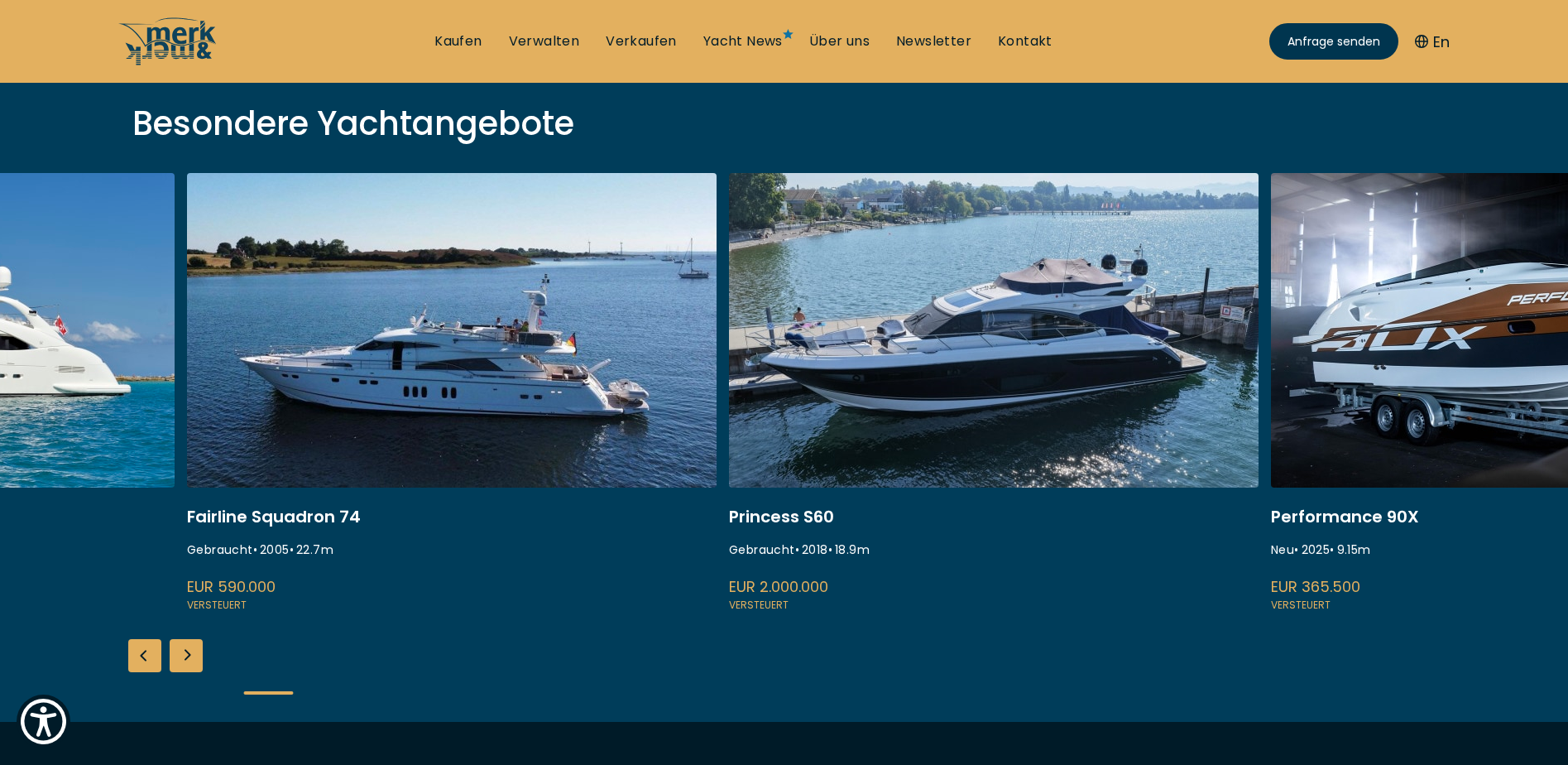
click at [630, 417] on link at bounding box center [452, 393] width 529 height 442
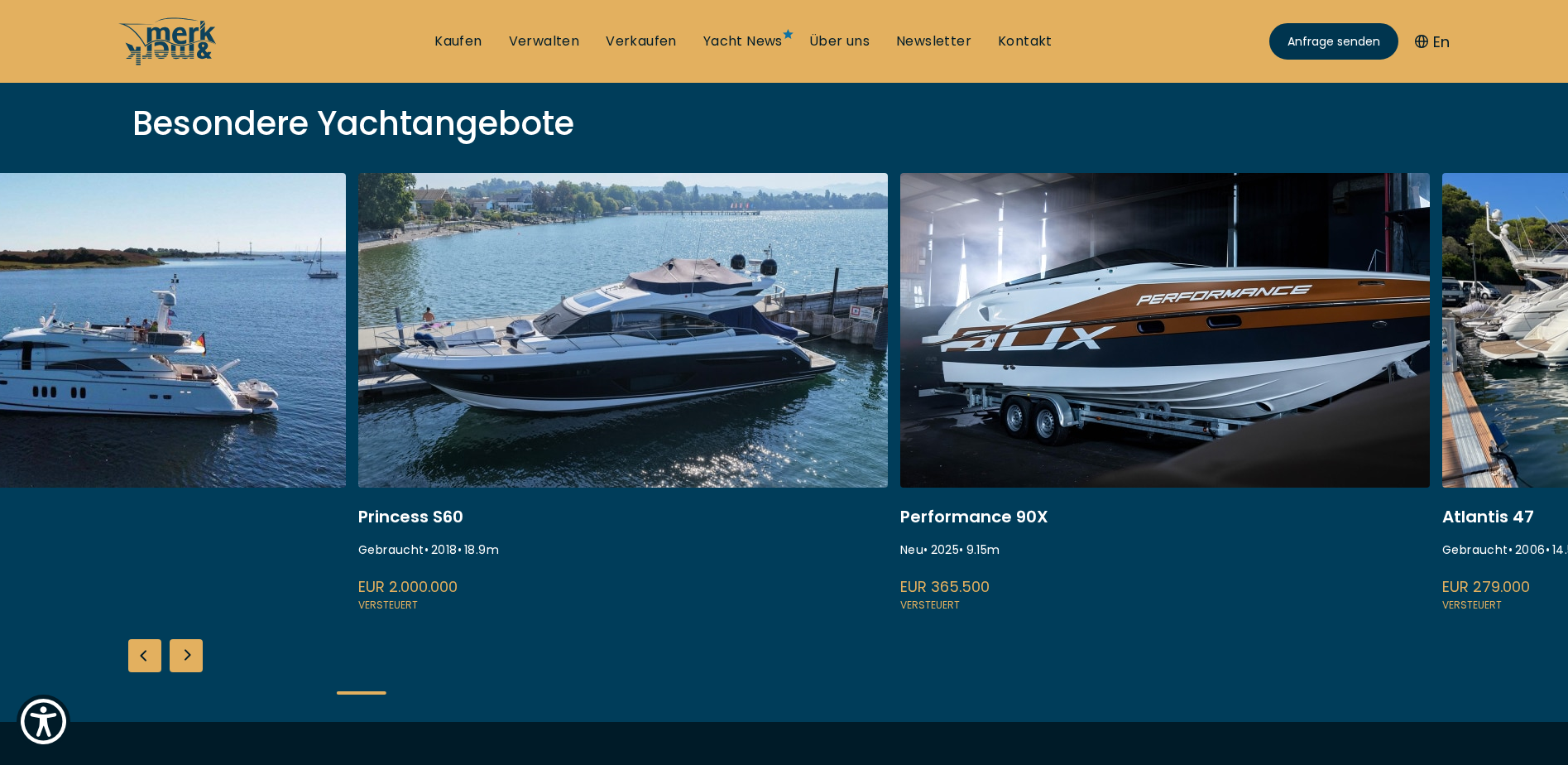
click at [709, 408] on link at bounding box center [623, 393] width 529 height 442
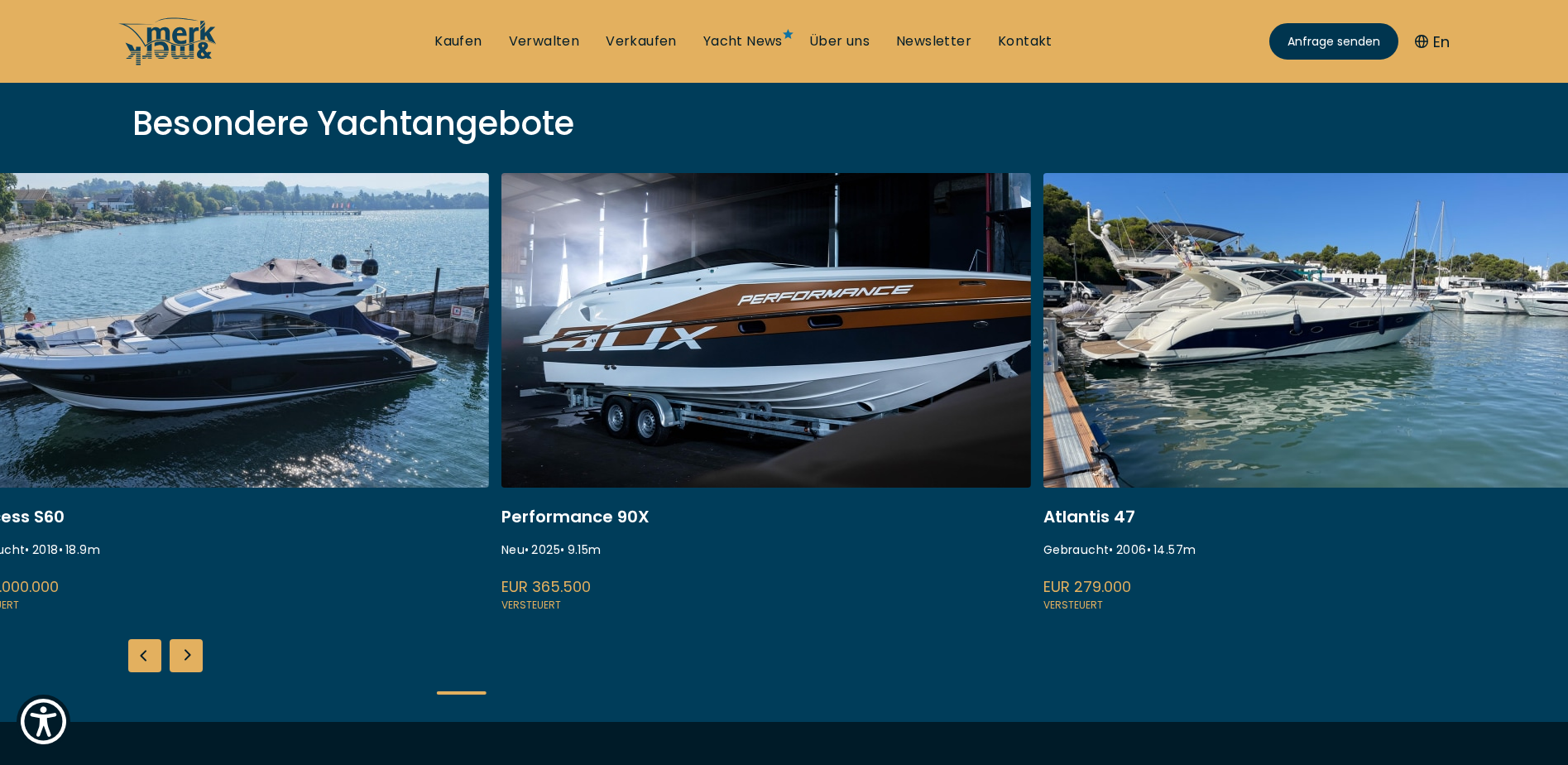
click at [668, 382] on link at bounding box center [767, 393] width 529 height 442
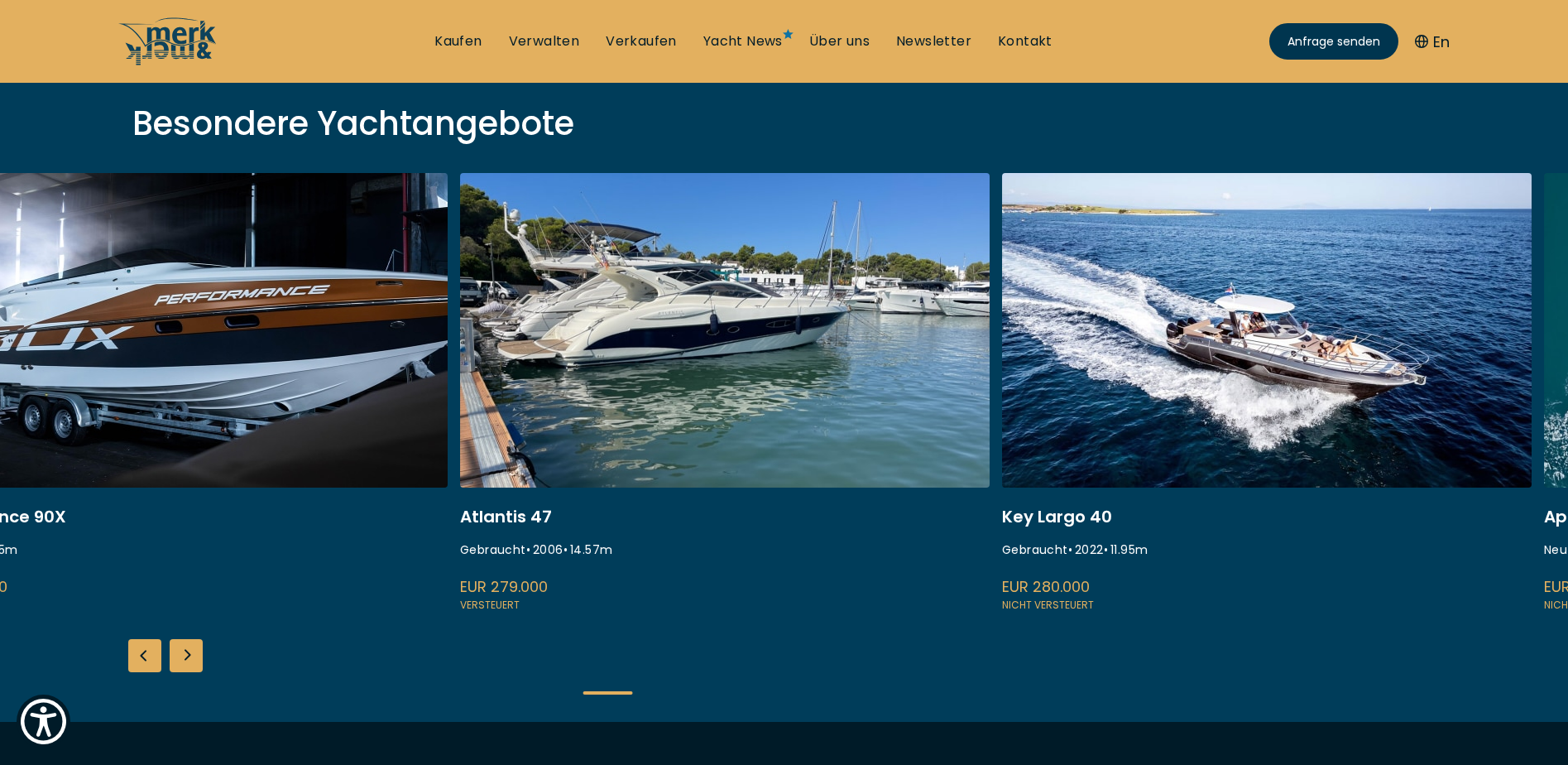
click at [585, 368] on link at bounding box center [725, 393] width 529 height 442
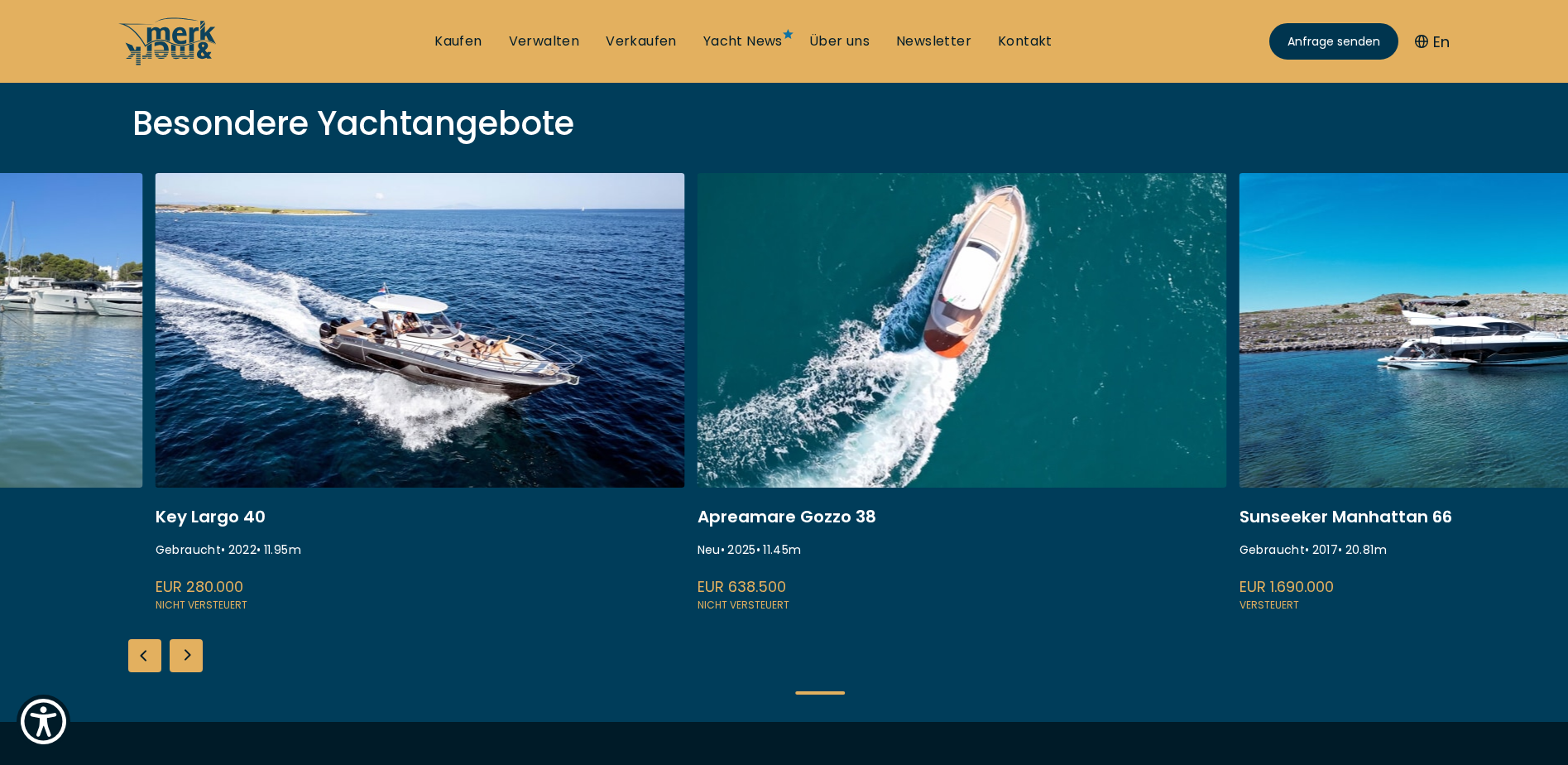
click at [458, 346] on link at bounding box center [421, 393] width 529 height 442
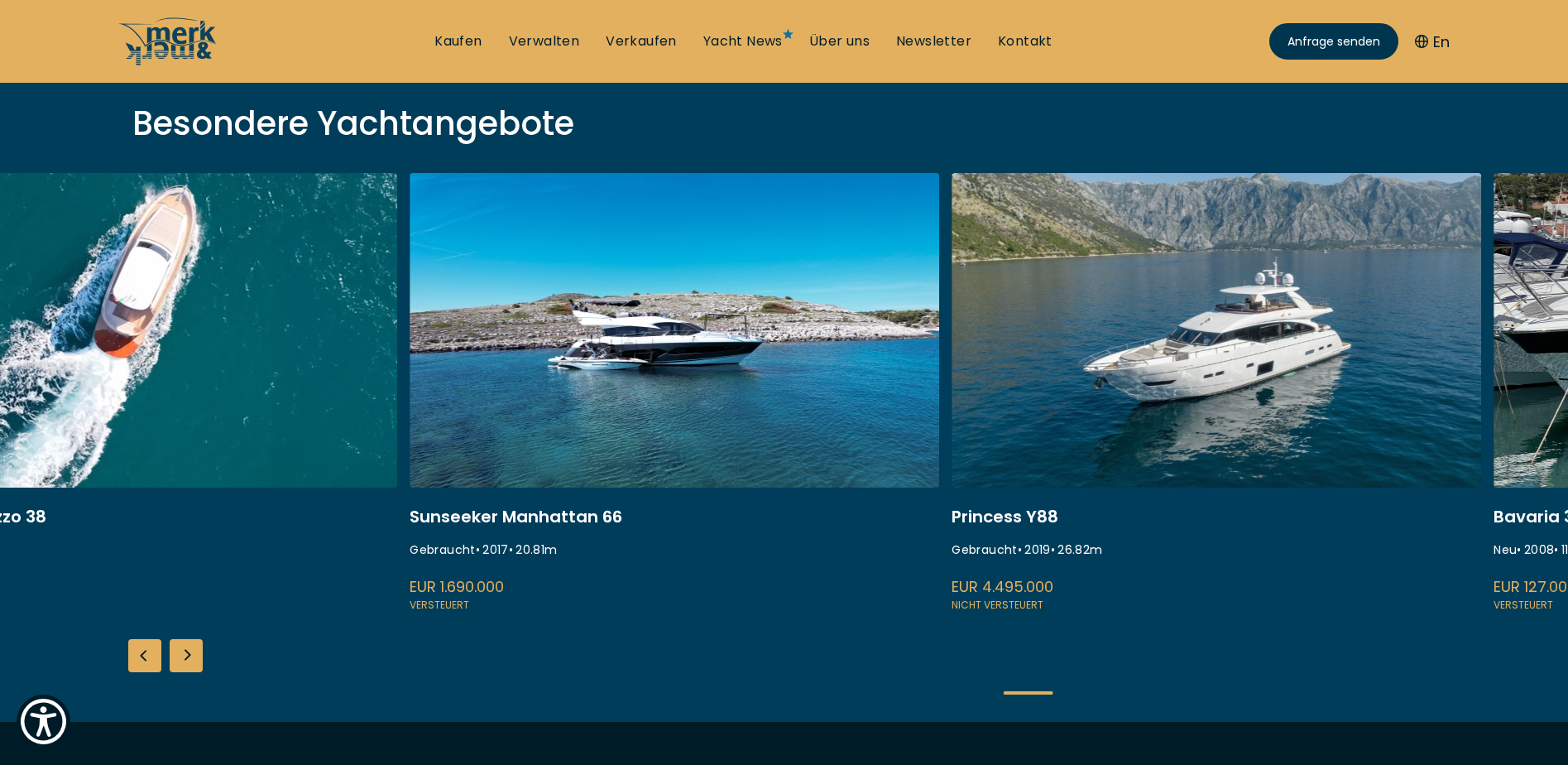
click at [718, 346] on link at bounding box center [674, 393] width 529 height 442
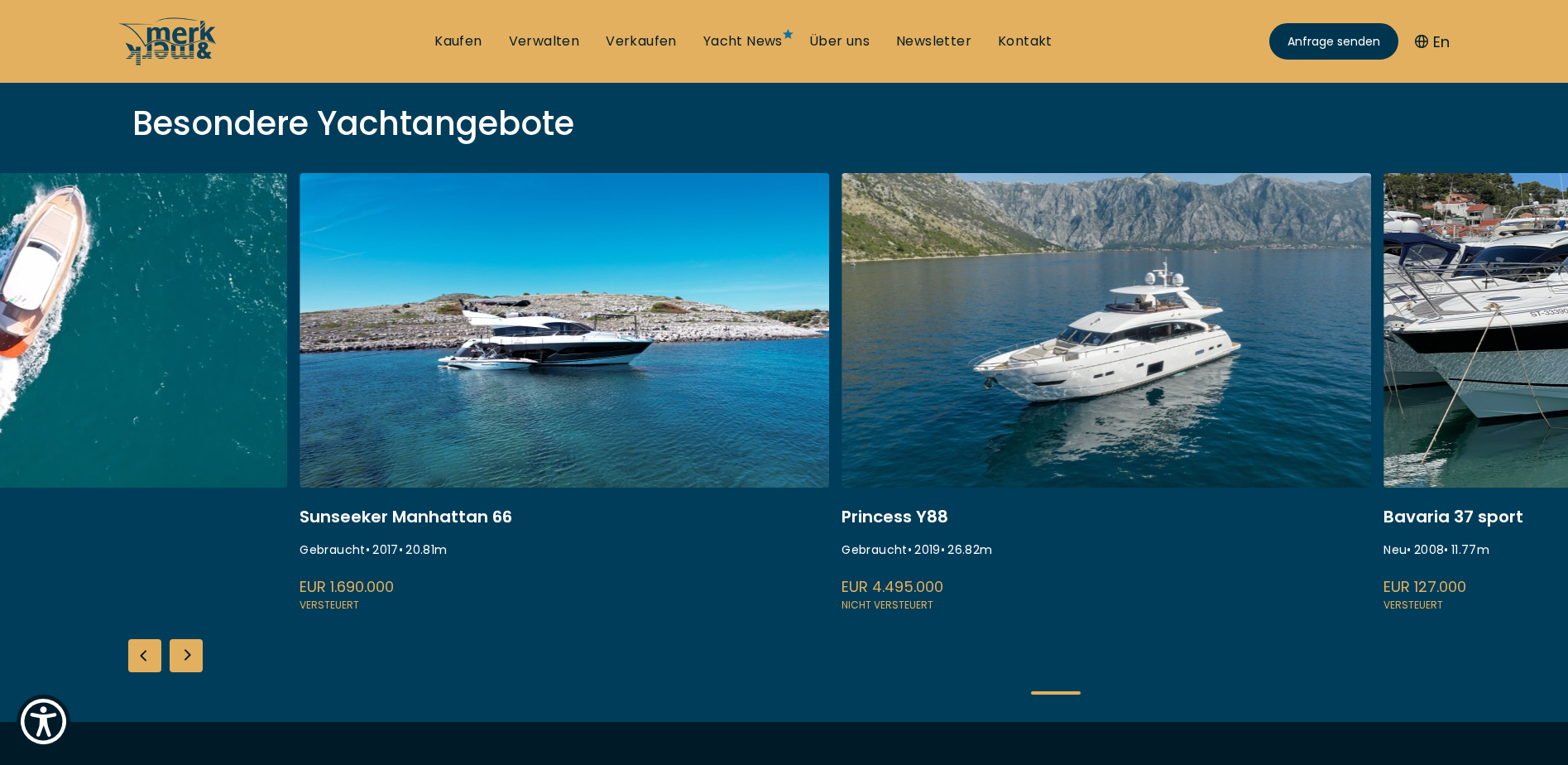
click at [655, 342] on link at bounding box center [564, 393] width 529 height 442
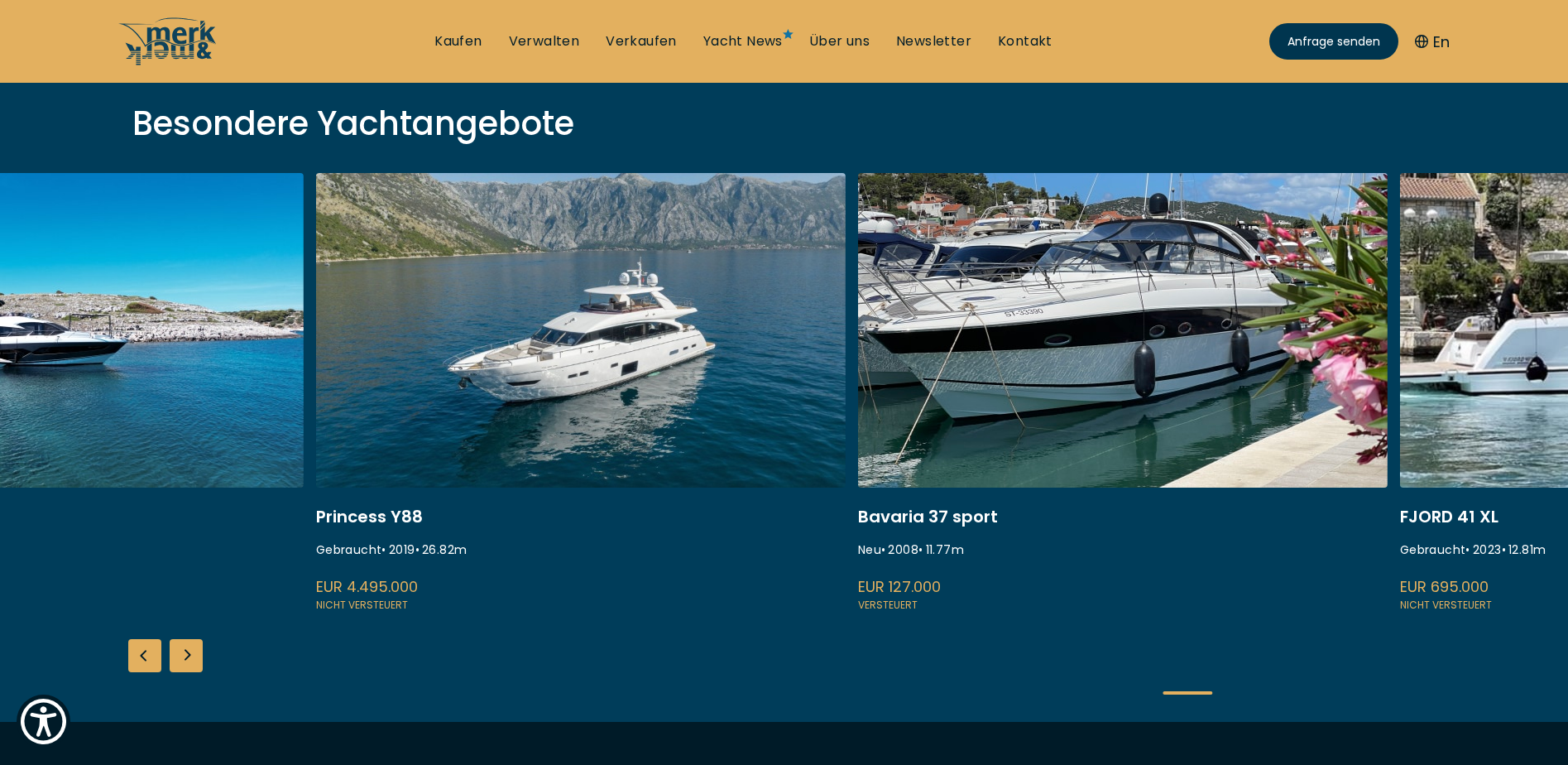
click at [422, 349] on link at bounding box center [580, 393] width 529 height 442
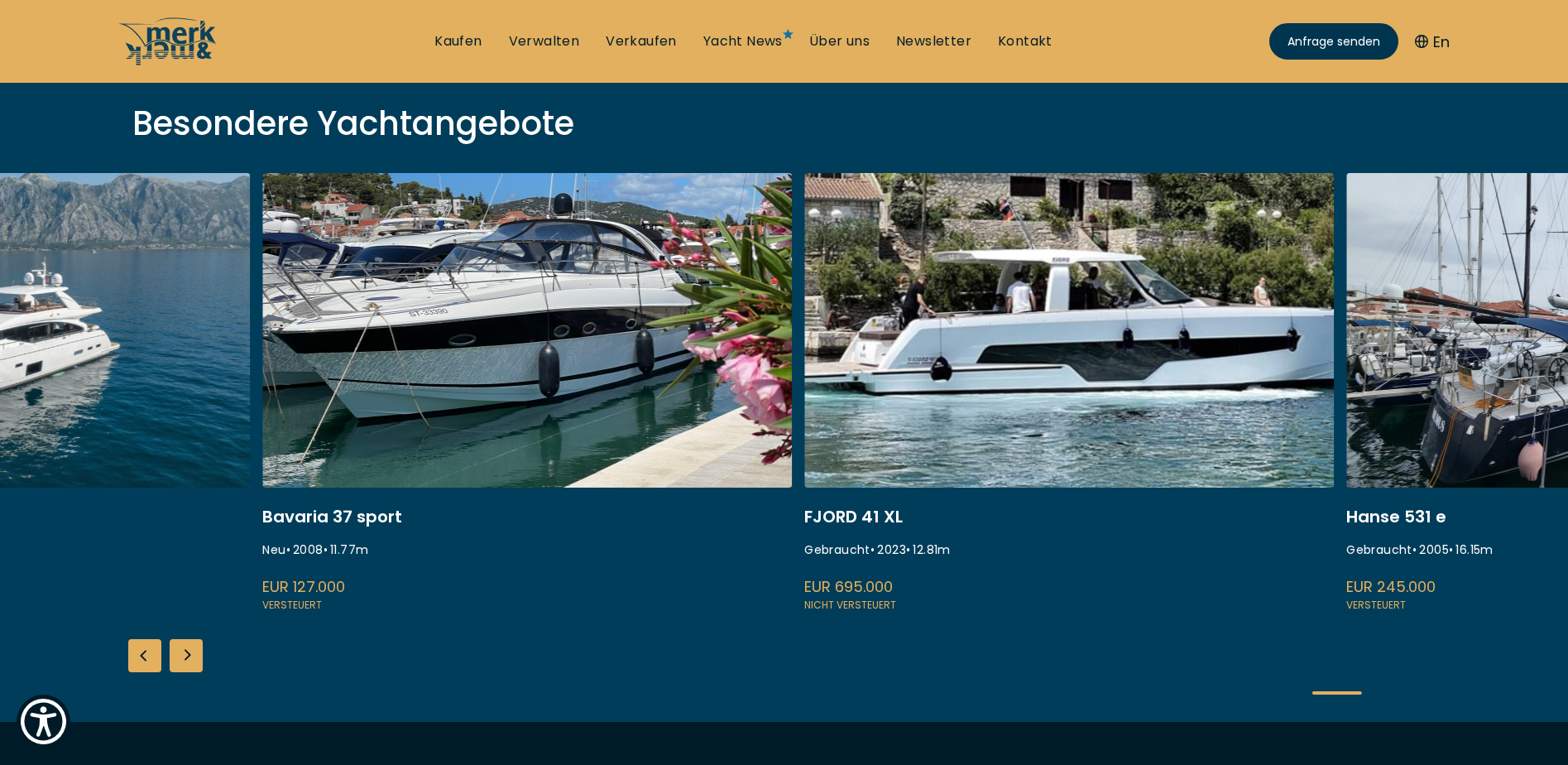
click at [563, 360] on link at bounding box center [527, 393] width 529 height 442
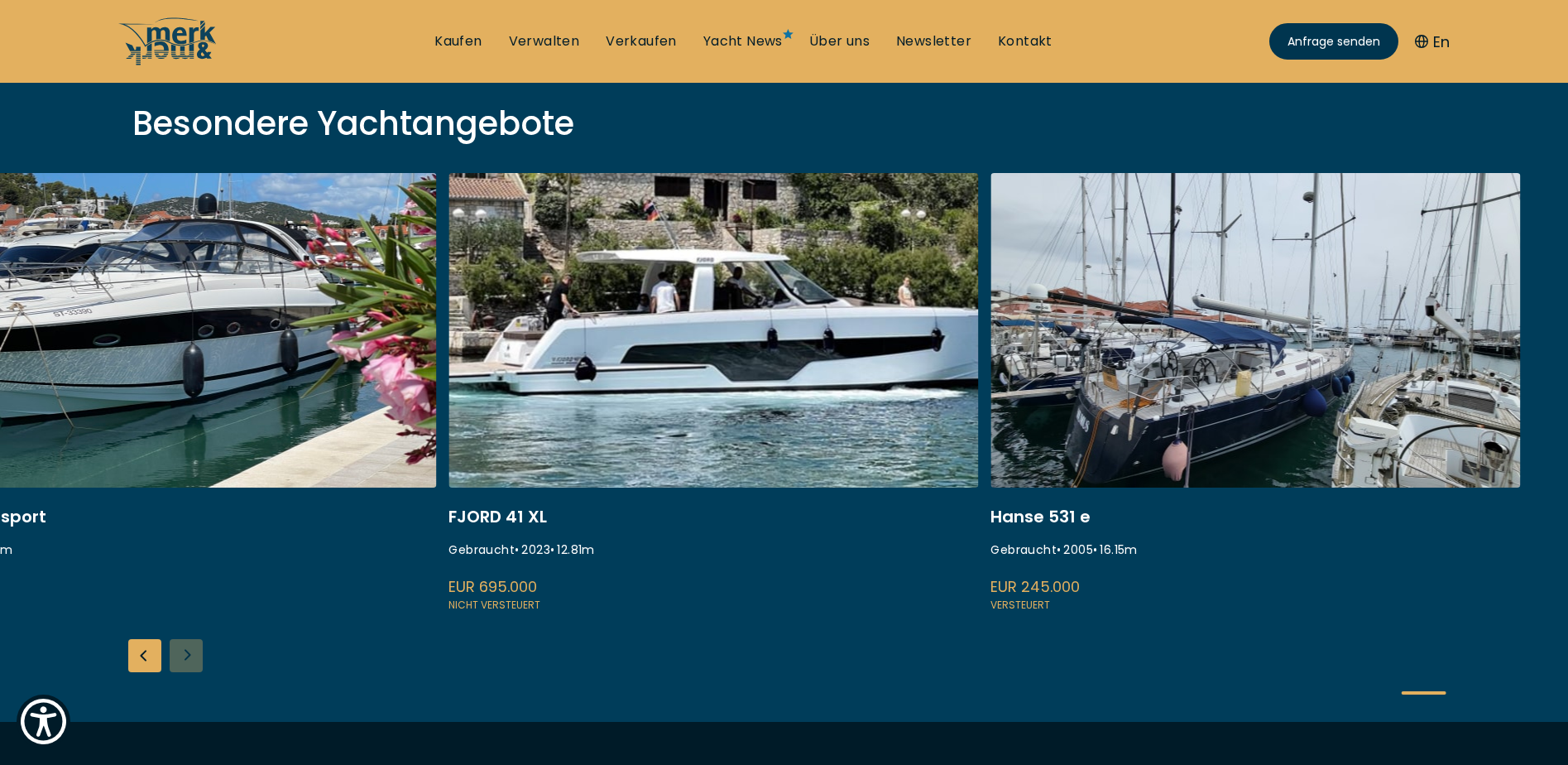
click at [581, 356] on link at bounding box center [714, 393] width 529 height 442
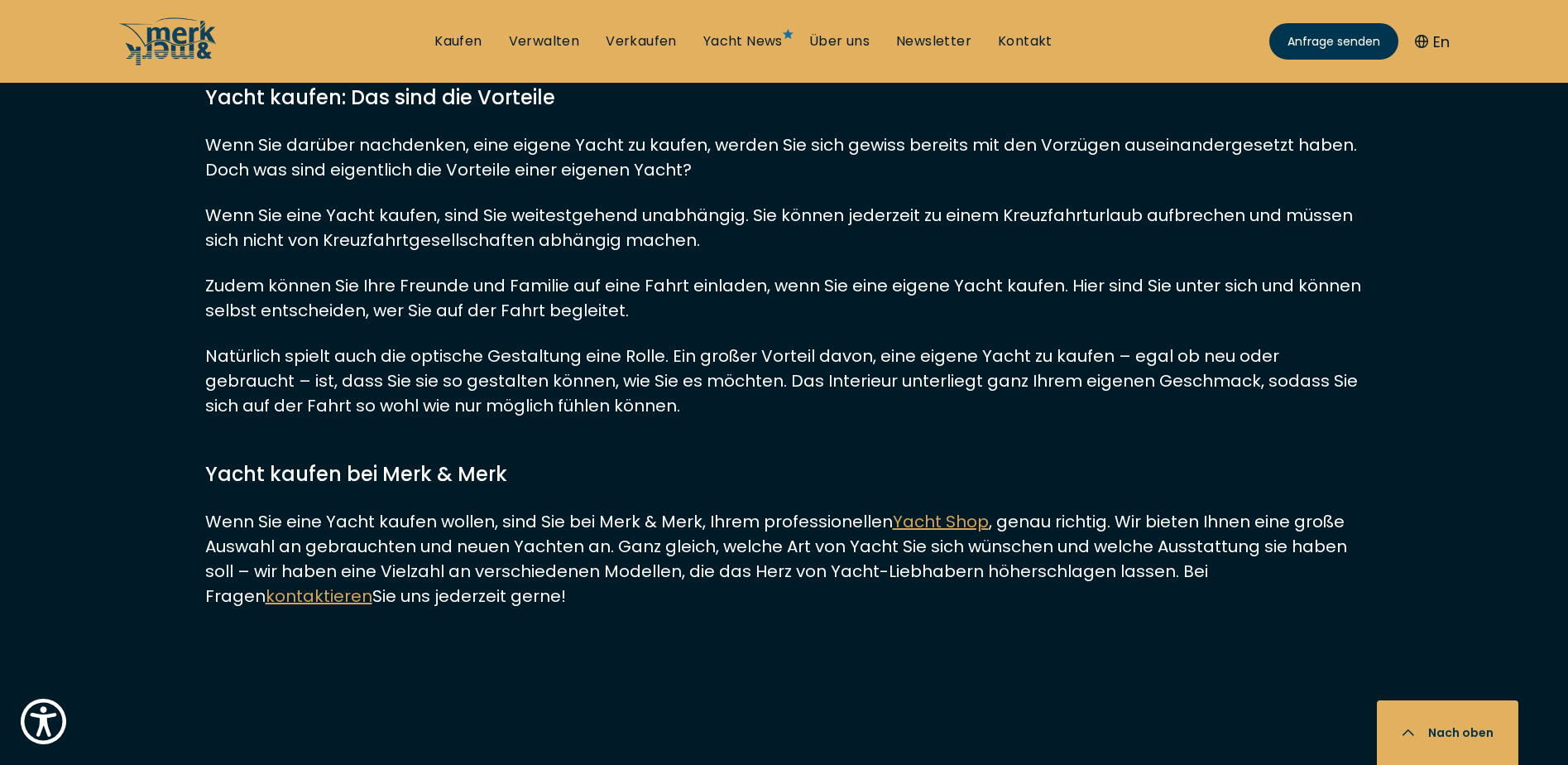
scroll to position [16240, 0]
